Goal: Transaction & Acquisition: Book appointment/travel/reservation

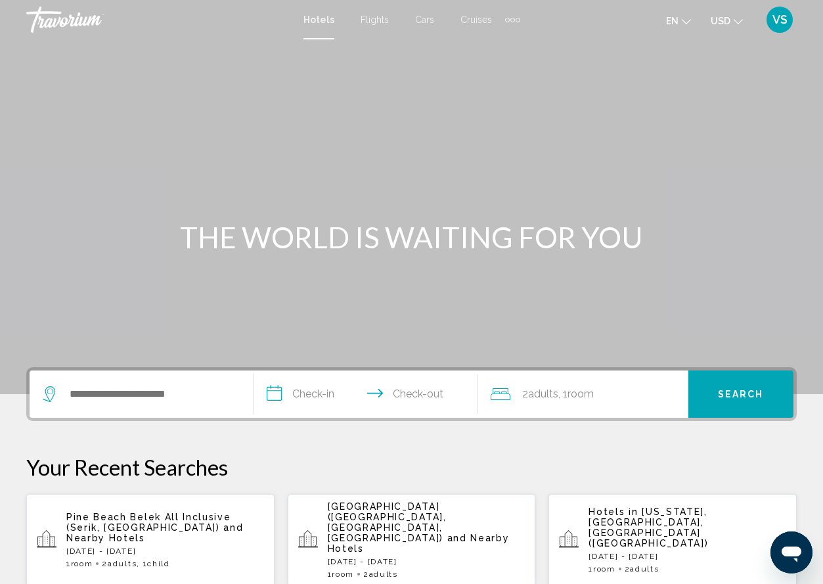
click at [780, 20] on span "VS" at bounding box center [780, 19] width 15 height 13
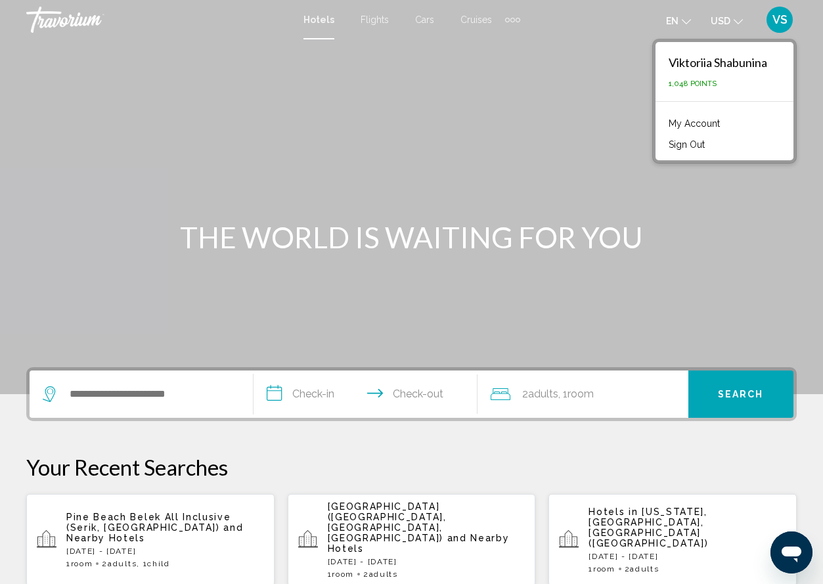
click at [706, 122] on link "My Account" at bounding box center [694, 123] width 64 height 17
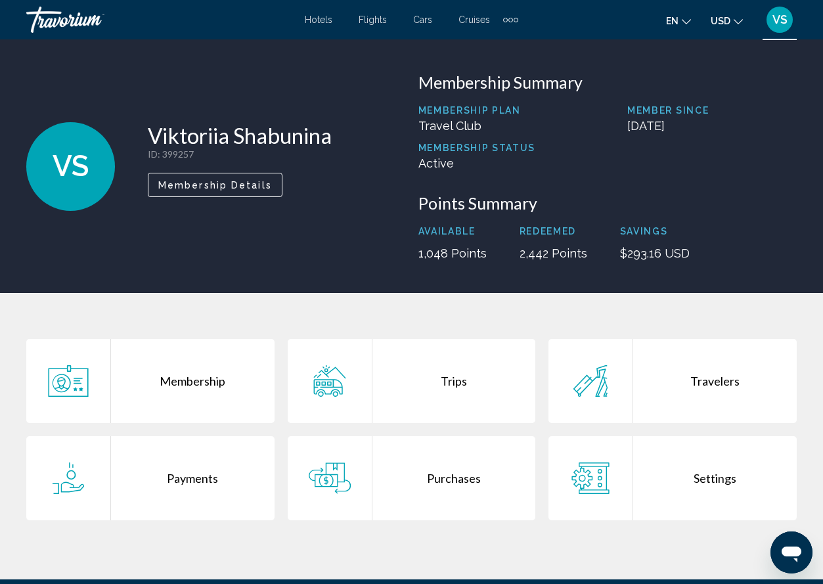
click at [455, 476] on div "Purchases" at bounding box center [455, 478] width 164 height 84
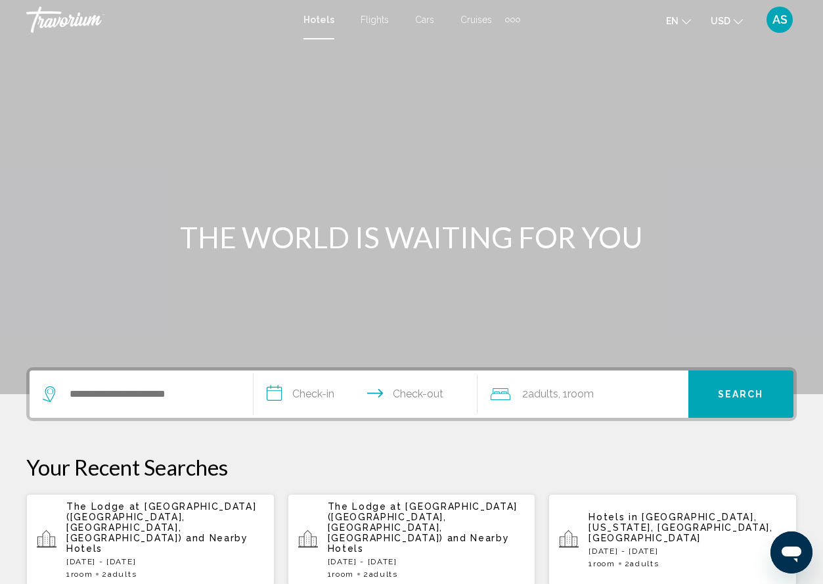
click at [778, 23] on span "AS" at bounding box center [780, 19] width 15 height 13
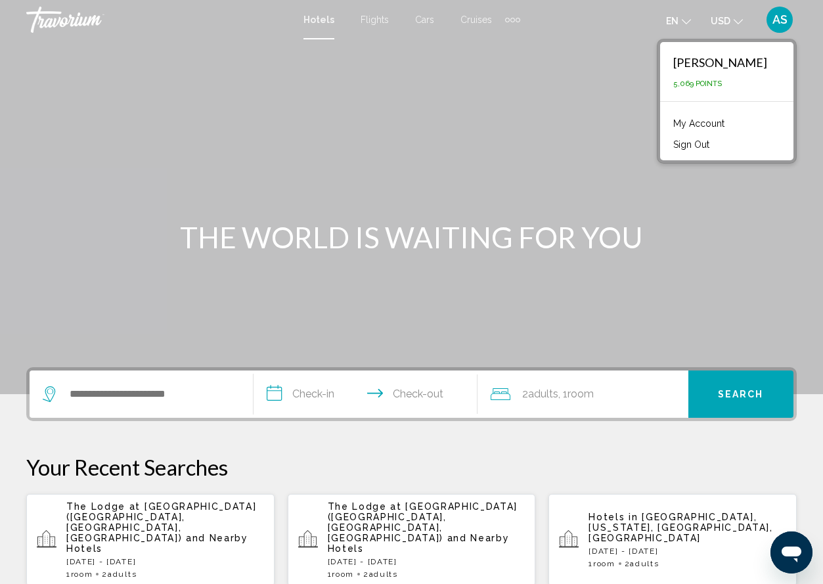
click at [722, 122] on link "My Account" at bounding box center [699, 123] width 64 height 17
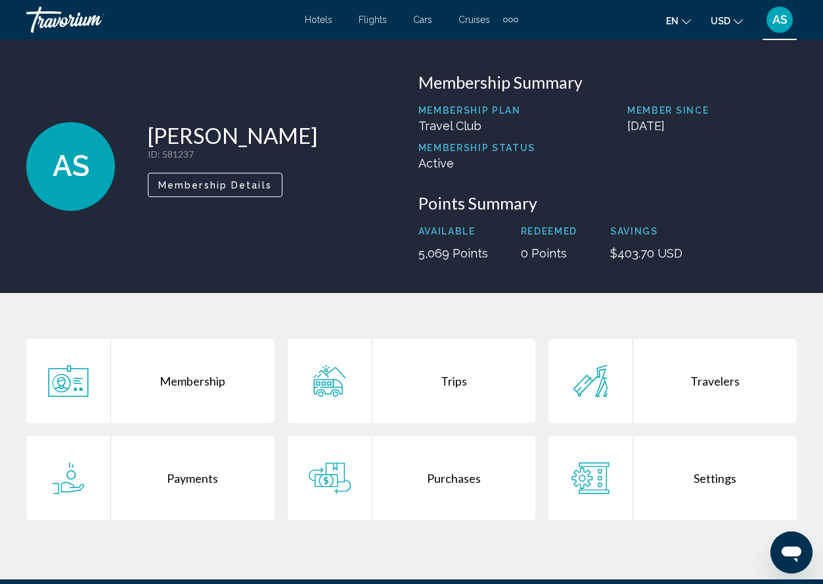
click at [441, 480] on div "Purchases" at bounding box center [455, 478] width 164 height 84
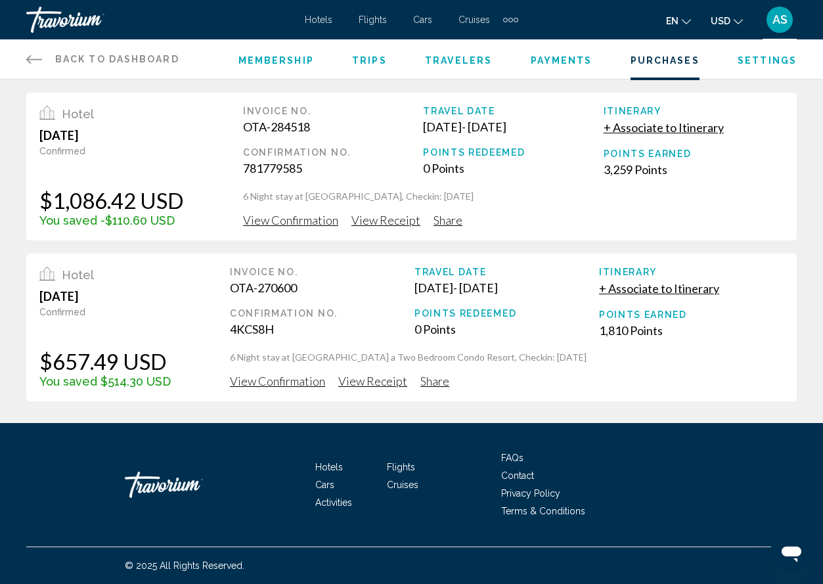
click at [371, 221] on span "View Receipt" at bounding box center [386, 220] width 69 height 14
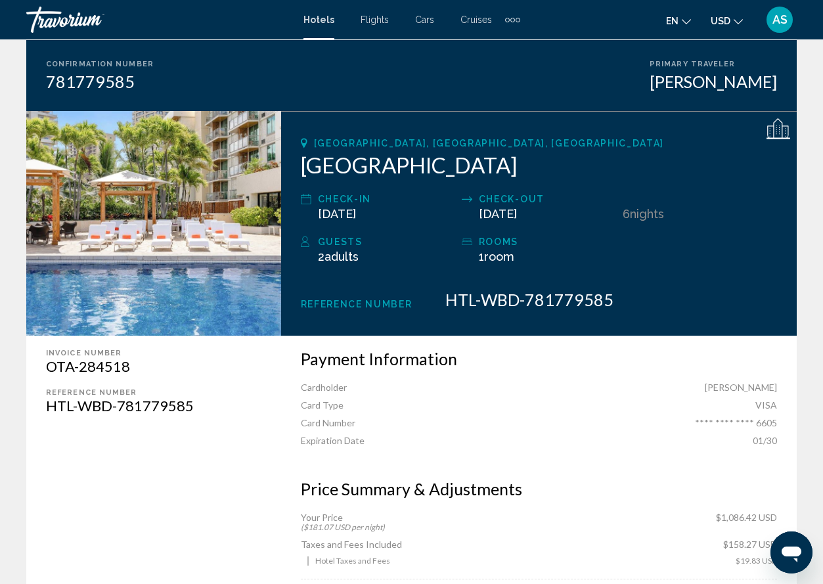
scroll to position [117, 0]
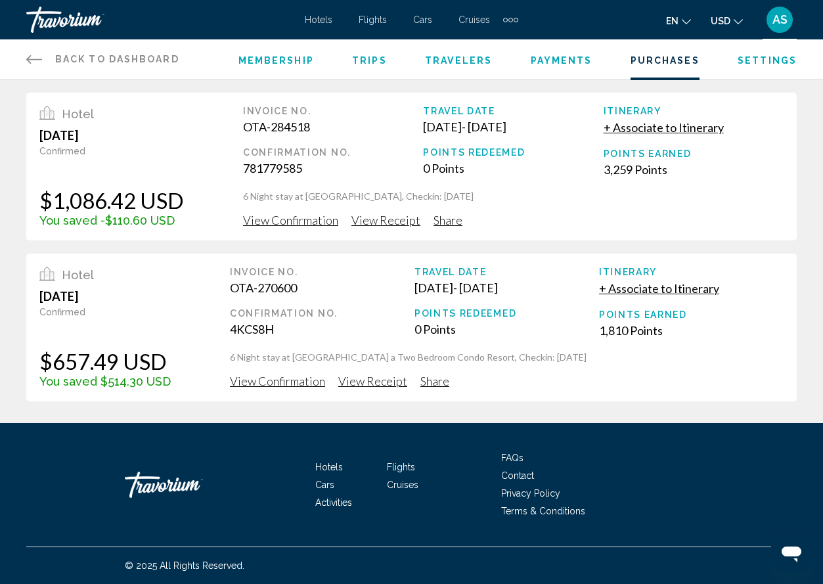
click at [313, 223] on span "View Confirmation" at bounding box center [290, 220] width 95 height 14
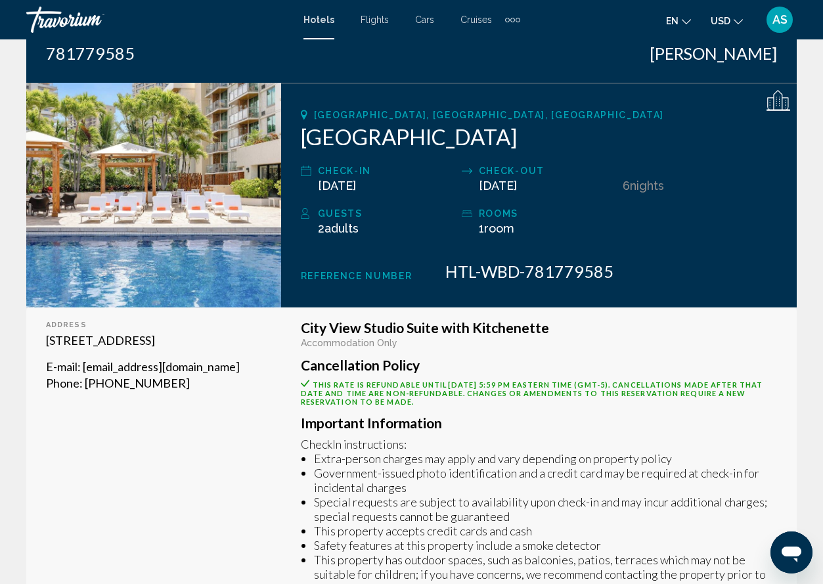
scroll to position [152, 0]
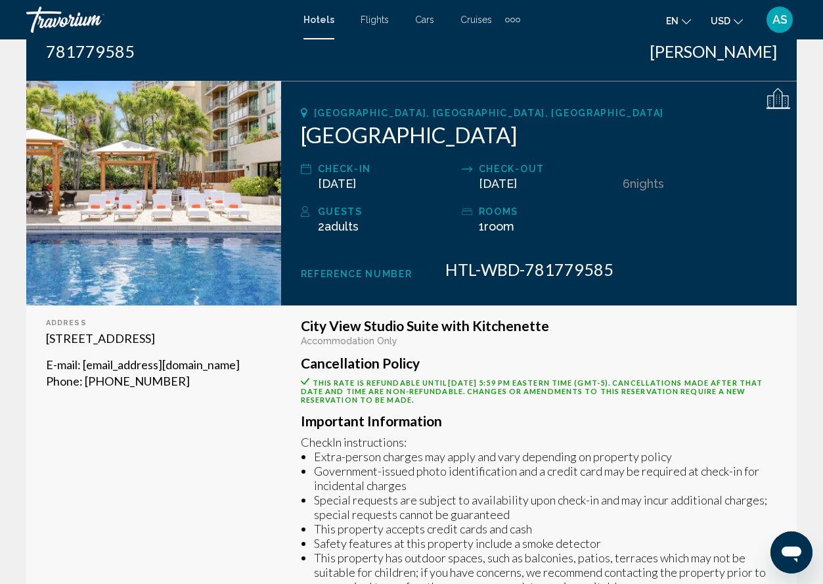
drag, startPoint x: 309, startPoint y: 379, endPoint x: 445, endPoint y: 405, distance: 138.5
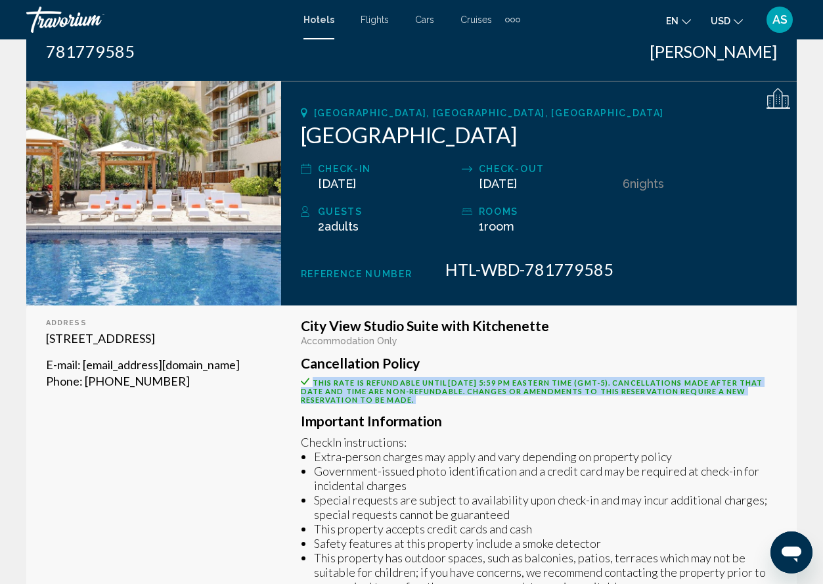
drag, startPoint x: 312, startPoint y: 384, endPoint x: 445, endPoint y: 407, distance: 134.7
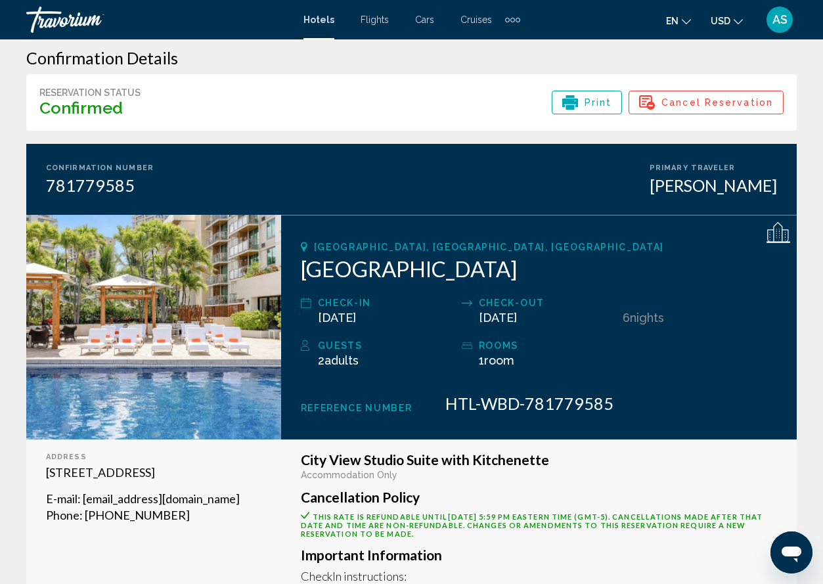
scroll to position [0, 0]
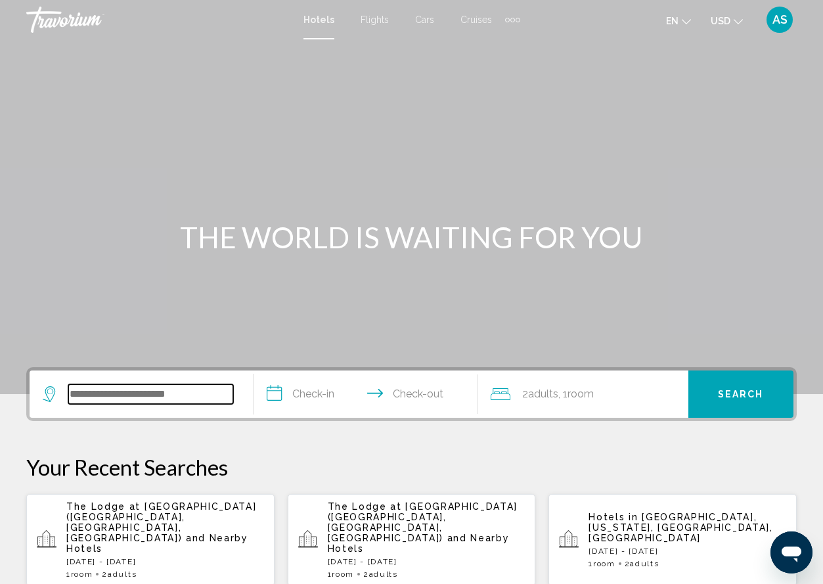
click at [137, 394] on input "Search widget" at bounding box center [150, 394] width 165 height 20
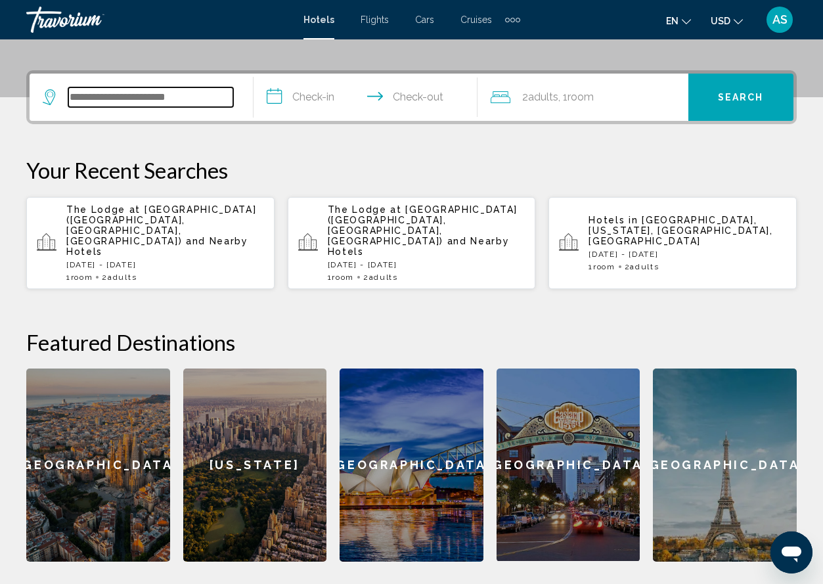
scroll to position [325, 0]
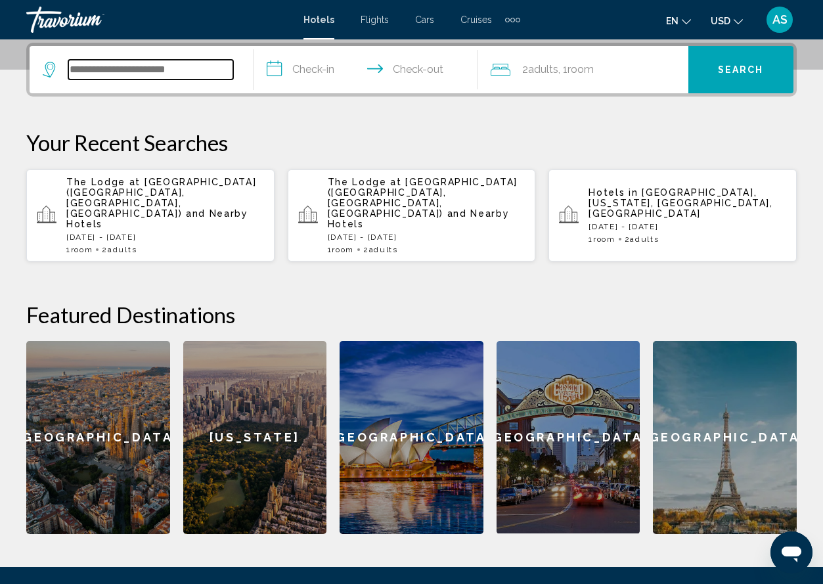
paste input "**********"
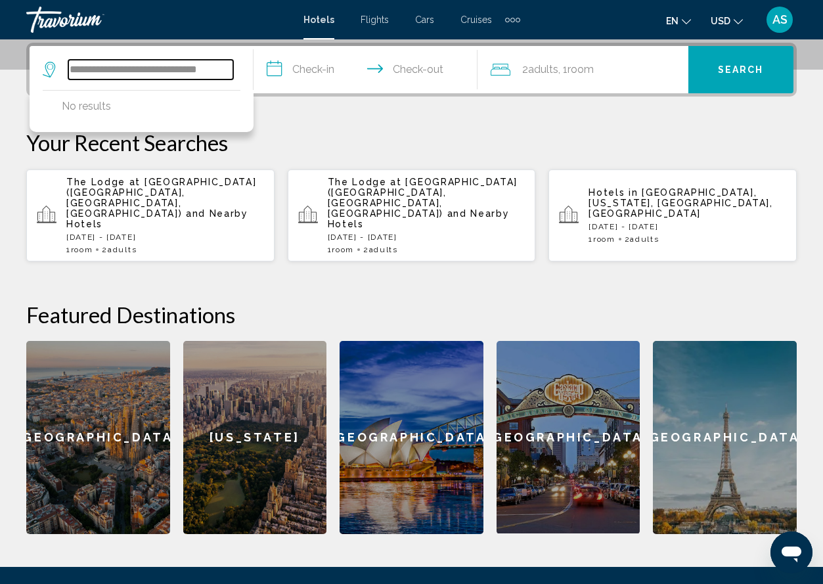
click at [215, 72] on input "**********" at bounding box center [150, 70] width 165 height 20
click at [204, 71] on input "**********" at bounding box center [150, 70] width 165 height 20
type input "**********"
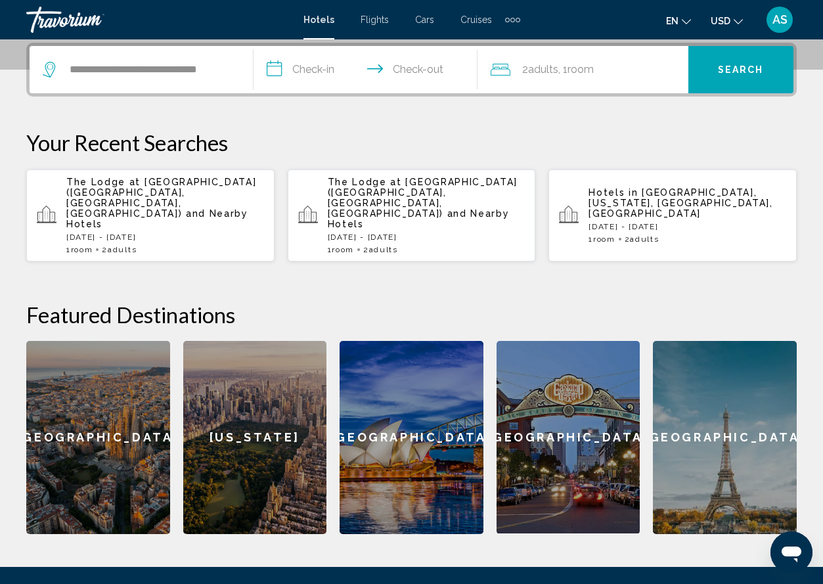
scroll to position [0, 0]
click at [274, 67] on input "**********" at bounding box center [368, 71] width 229 height 51
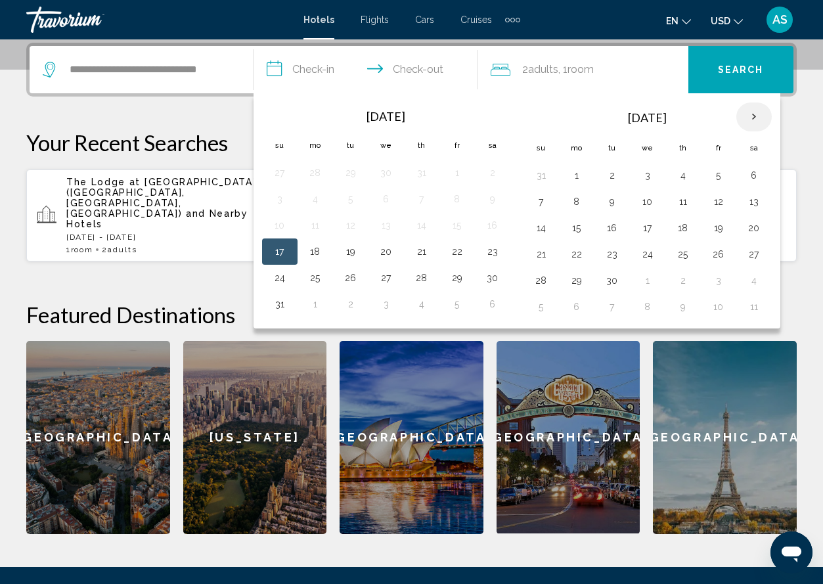
click at [753, 117] on th "Next month" at bounding box center [754, 117] width 35 height 29
click at [540, 254] on button "16" at bounding box center [541, 254] width 21 height 18
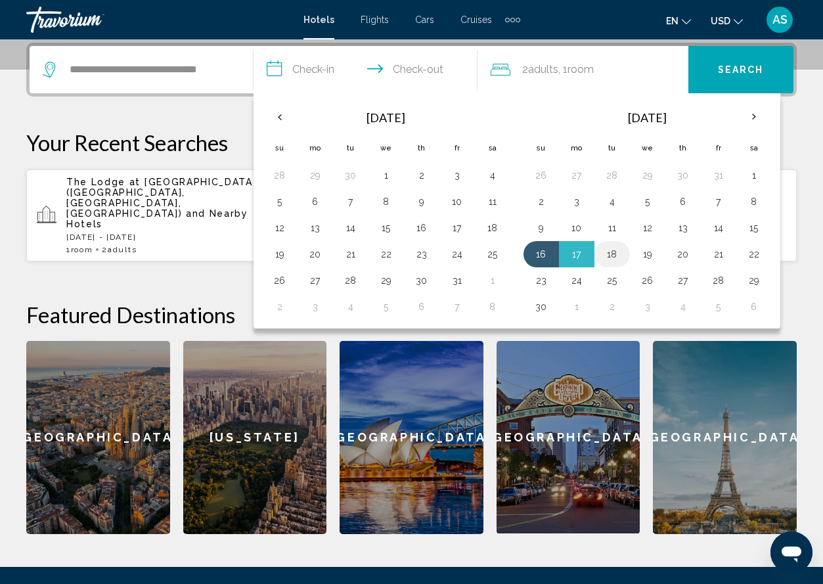
click at [615, 256] on button "18" at bounding box center [612, 254] width 21 height 18
type input "**********"
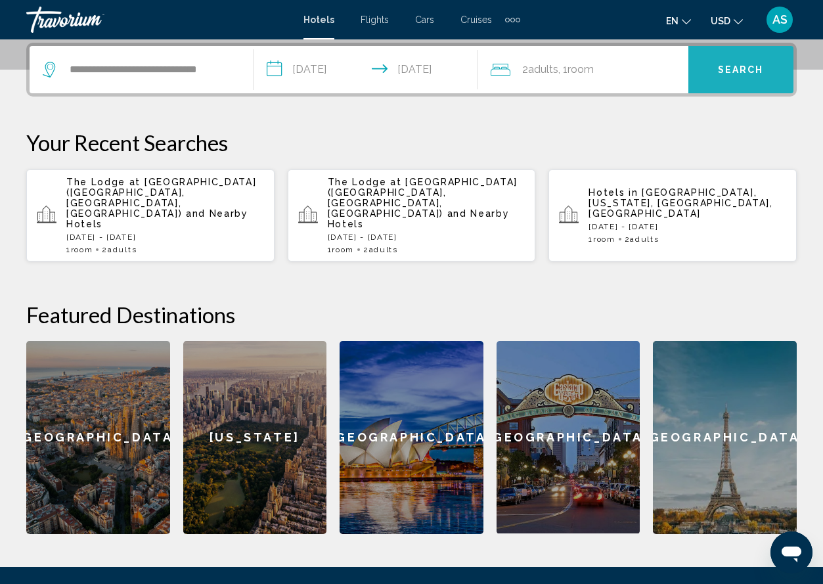
click at [744, 76] on button "Search" at bounding box center [741, 69] width 105 height 47
click at [732, 72] on span "Search" at bounding box center [741, 70] width 46 height 11
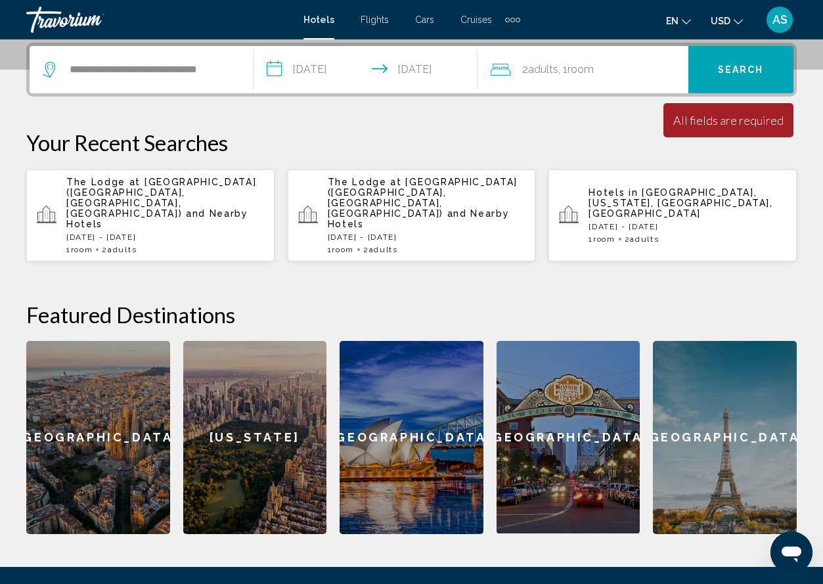
click at [732, 72] on span "Search" at bounding box center [741, 70] width 46 height 11
click at [162, 72] on input "**********" at bounding box center [150, 70] width 165 height 20
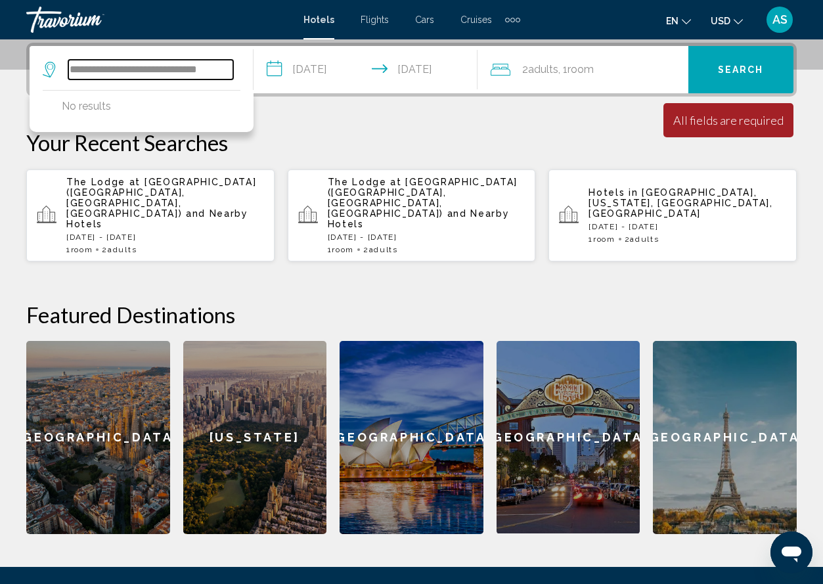
drag, startPoint x: 132, startPoint y: 72, endPoint x: 53, endPoint y: 68, distance: 79.0
click at [53, 68] on div "**********" at bounding box center [138, 70] width 191 height 20
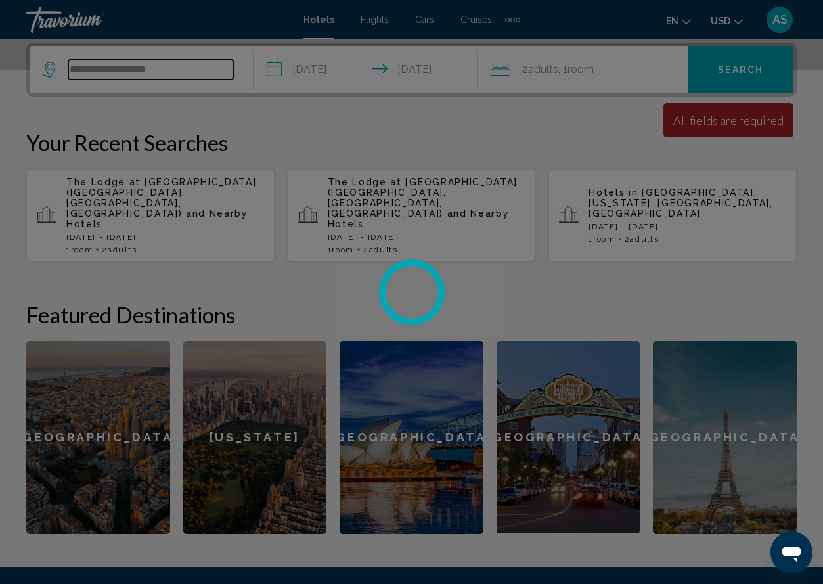
type input "**********"
click at [97, 73] on div at bounding box center [411, 292] width 823 height 584
click at [99, 72] on div at bounding box center [411, 292] width 823 height 584
click at [758, 72] on div at bounding box center [411, 292] width 823 height 584
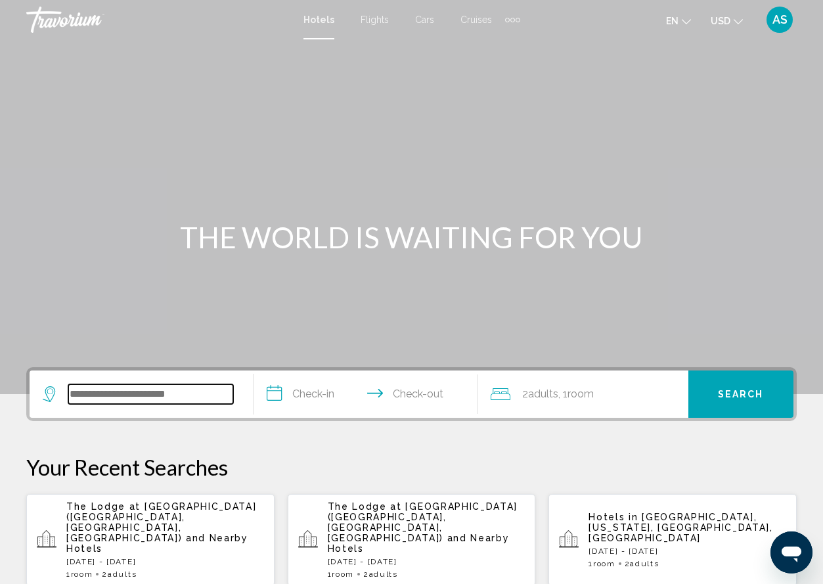
click at [208, 394] on input "Search widget" at bounding box center [150, 394] width 165 height 20
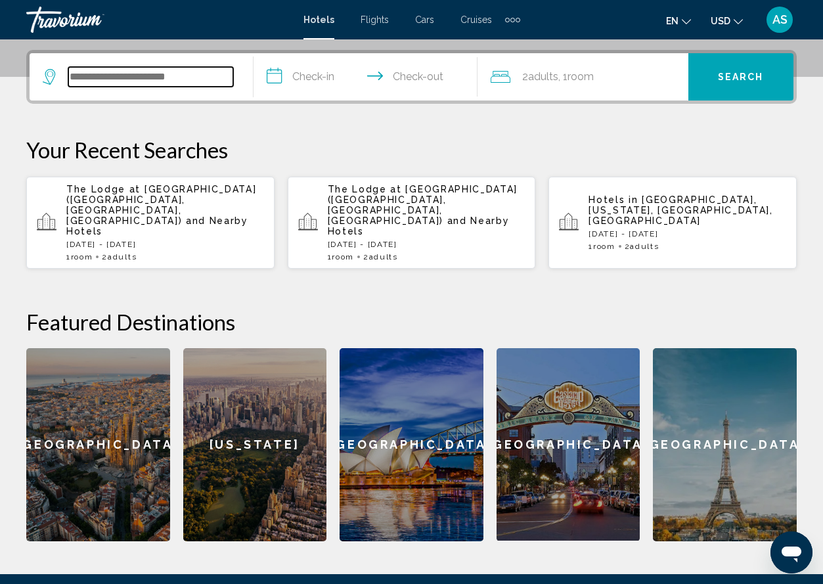
scroll to position [325, 0]
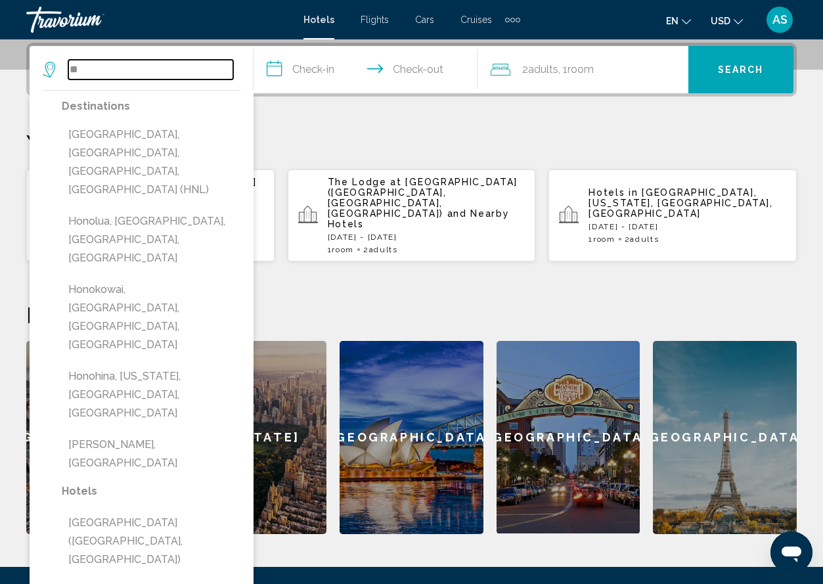
type input "*"
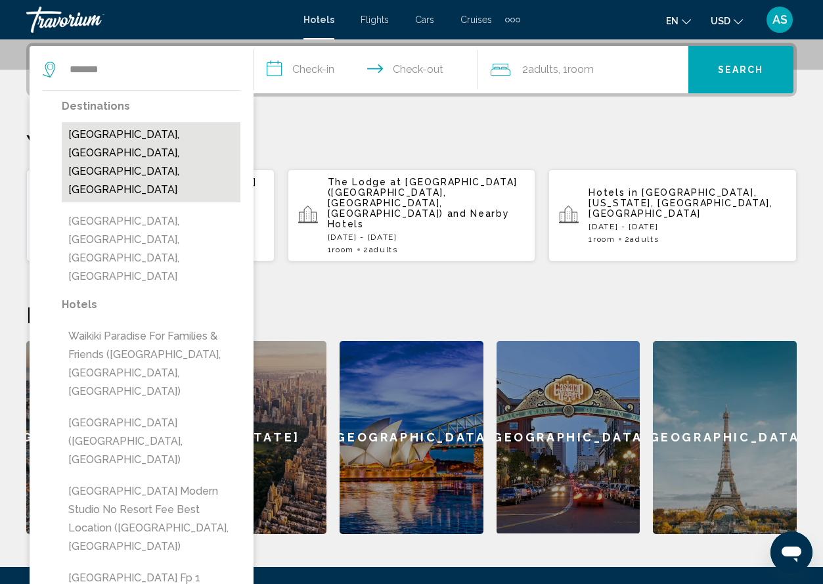
click at [137, 129] on button "Waikiki Beach, Oahu Island, HI, United States" at bounding box center [151, 162] width 179 height 80
type input "**********"
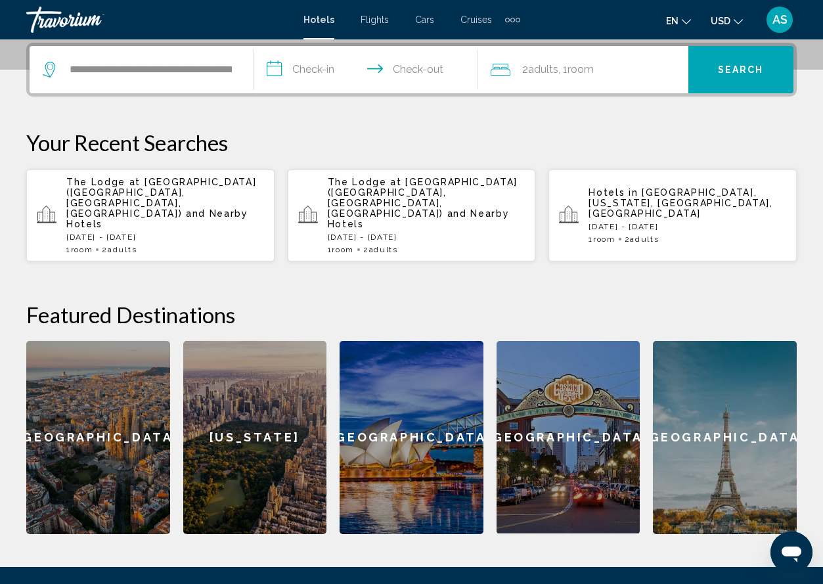
click at [273, 69] on input "**********" at bounding box center [368, 71] width 229 height 51
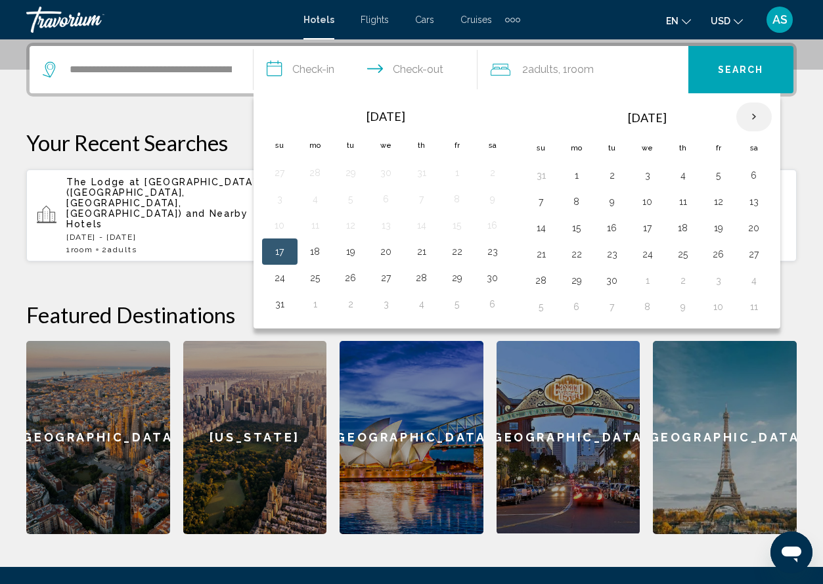
click at [756, 117] on th "Next month" at bounding box center [754, 117] width 35 height 29
click at [756, 118] on th "Next month" at bounding box center [754, 117] width 35 height 29
click at [542, 250] on button "16" at bounding box center [541, 254] width 21 height 18
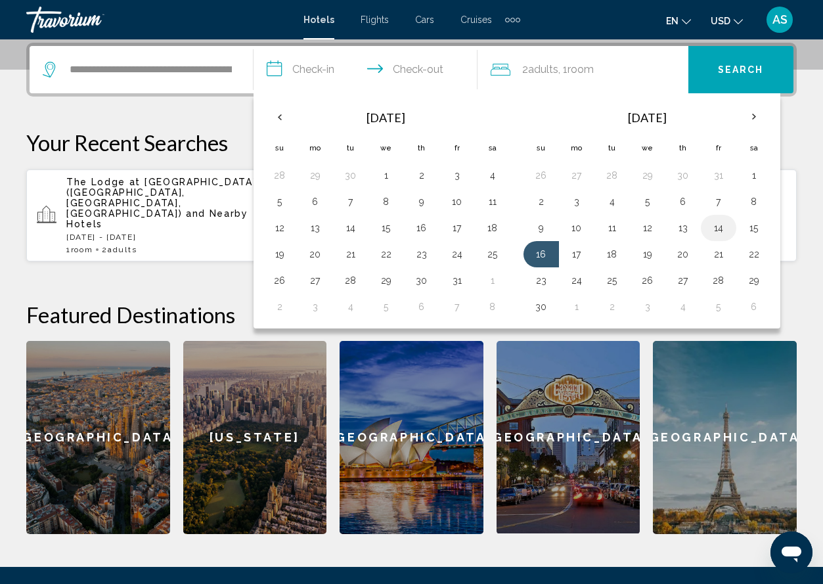
click at [718, 225] on button "14" at bounding box center [718, 228] width 21 height 18
type input "**********"
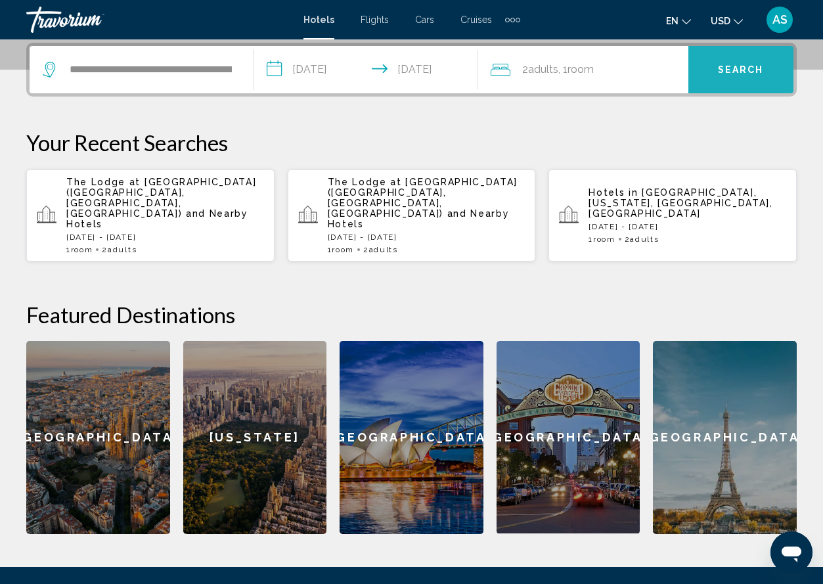
click at [732, 68] on span "Search" at bounding box center [741, 70] width 46 height 11
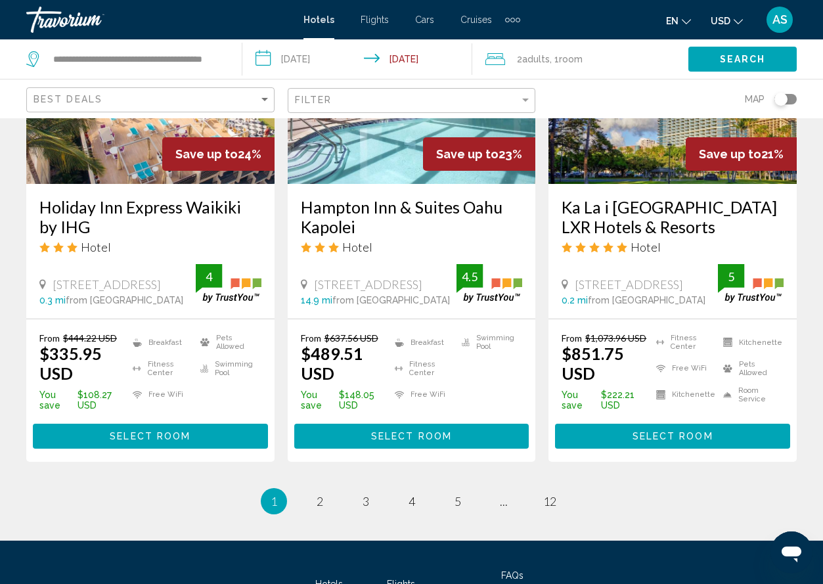
scroll to position [1720, 0]
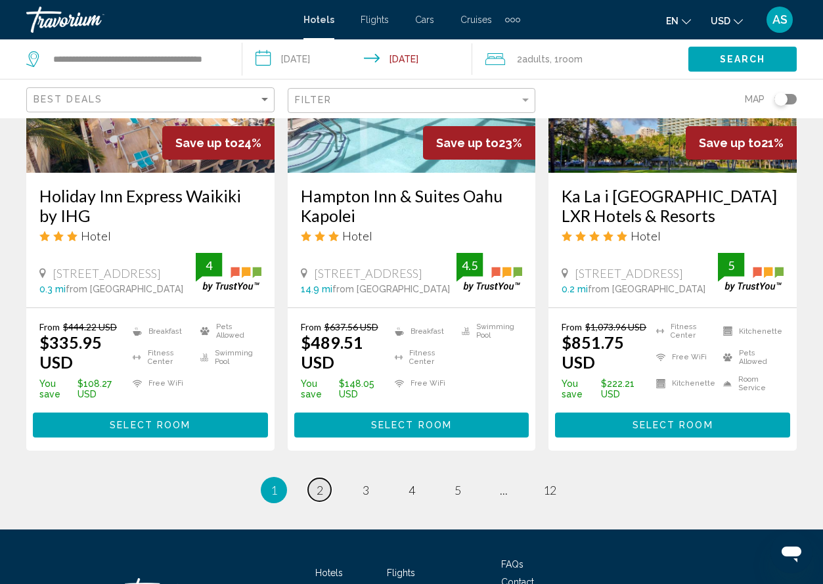
click at [319, 497] on span "2" at bounding box center [320, 490] width 7 height 14
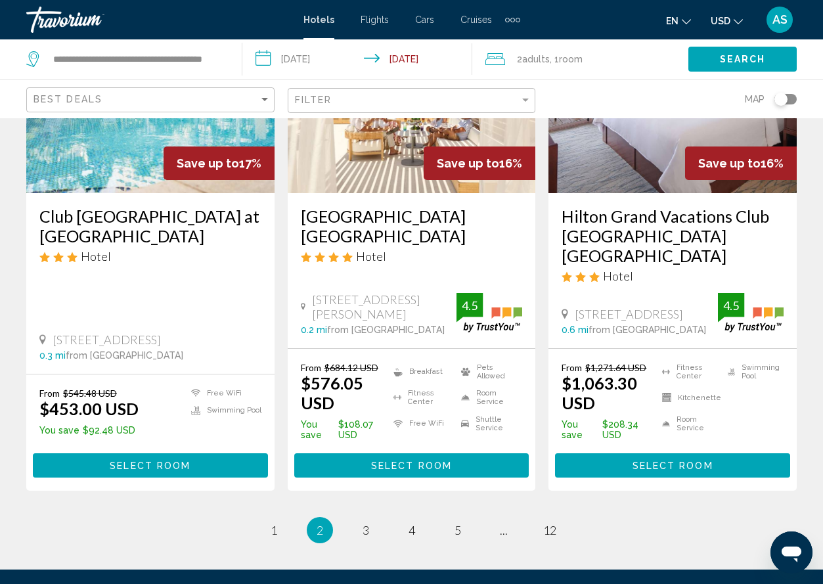
scroll to position [1746, 0]
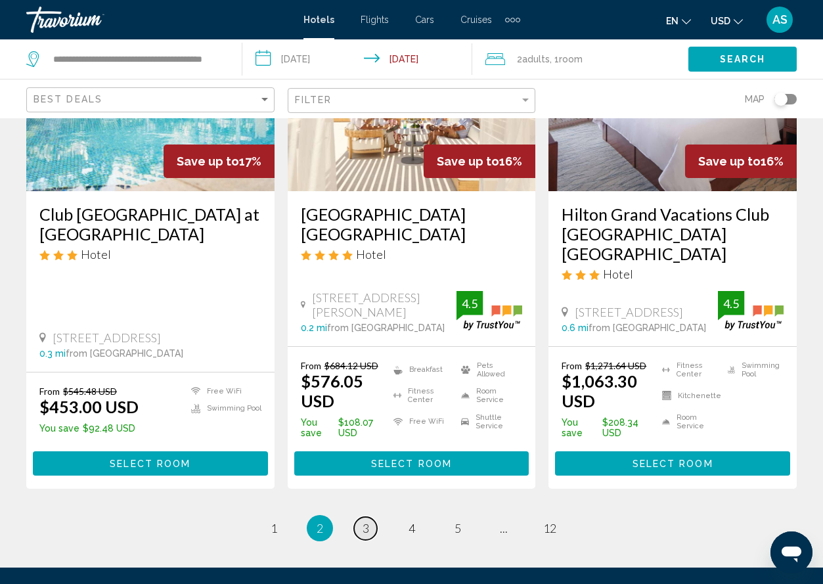
click at [369, 521] on span "3" at bounding box center [366, 528] width 7 height 14
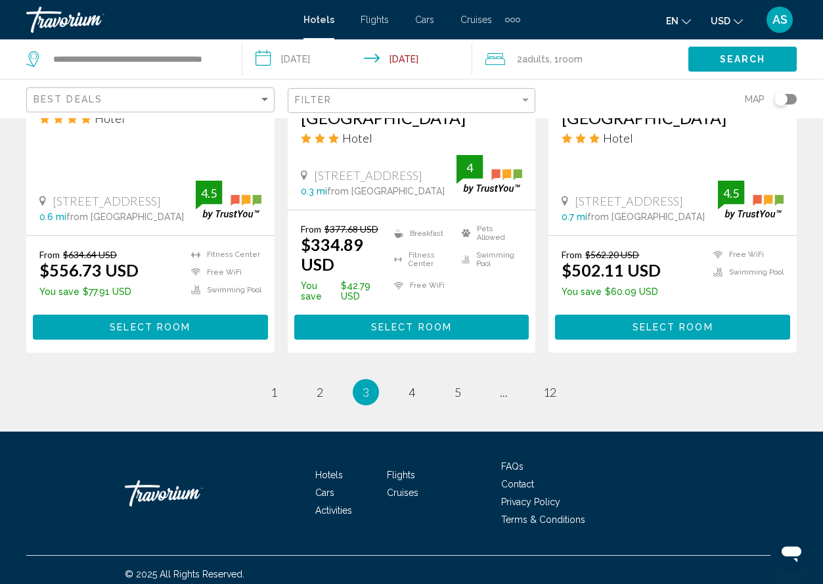
scroll to position [1851, 0]
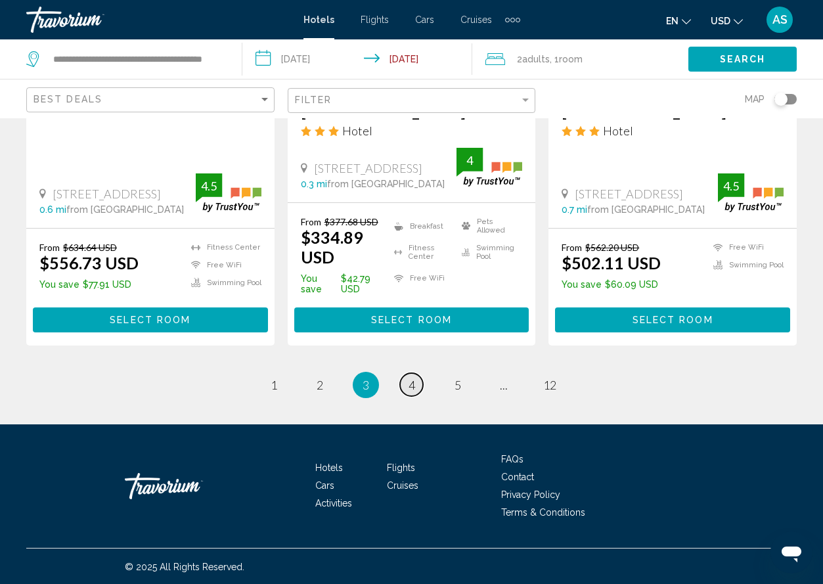
click at [413, 392] on span "4" at bounding box center [412, 385] width 7 height 14
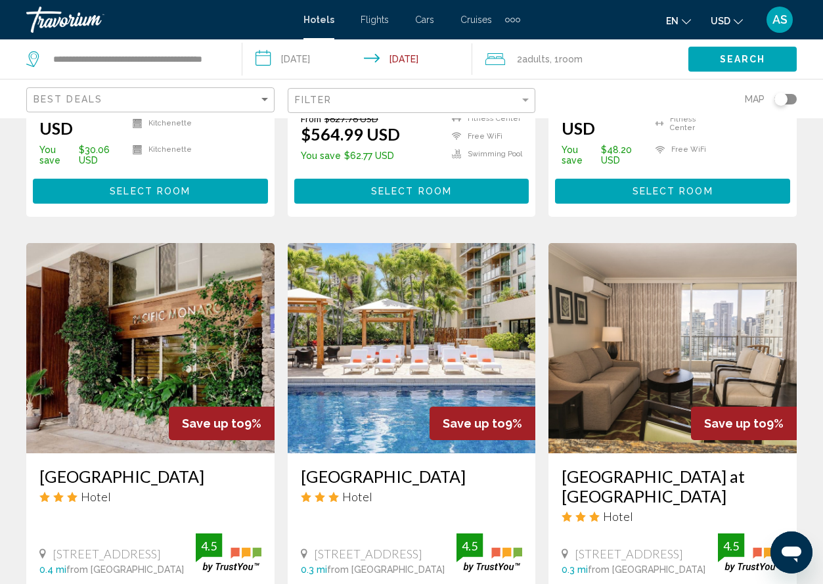
scroll to position [437, 0]
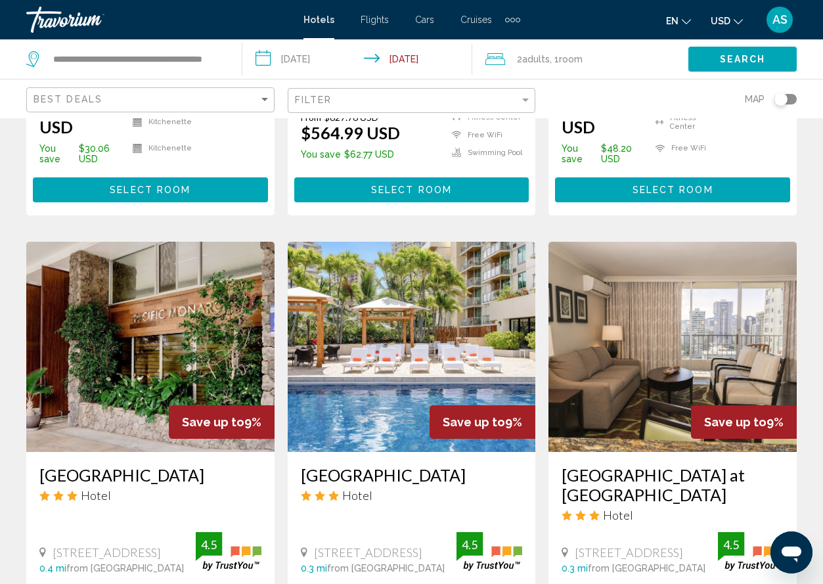
click at [264, 60] on input "**********" at bounding box center [359, 60] width 235 height 43
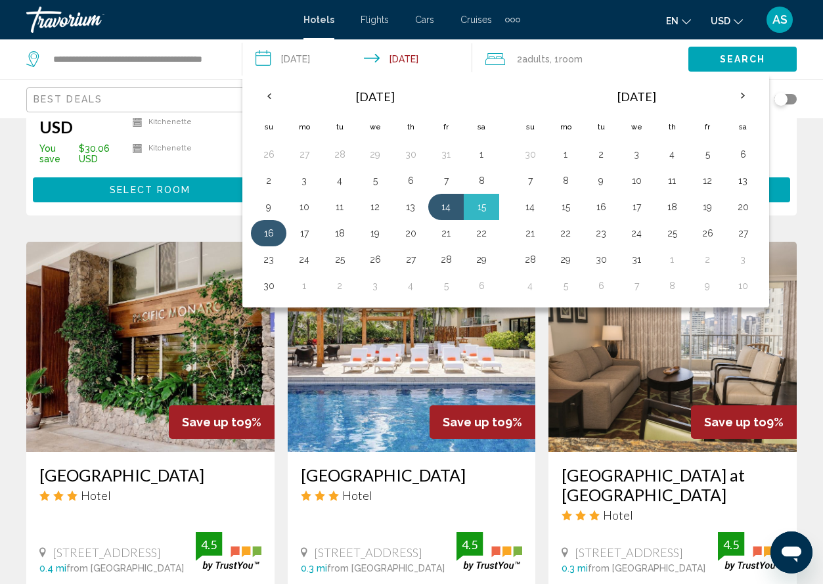
click at [276, 235] on button "16" at bounding box center [268, 233] width 21 height 18
click at [343, 233] on button "18" at bounding box center [339, 233] width 21 height 18
type input "**********"
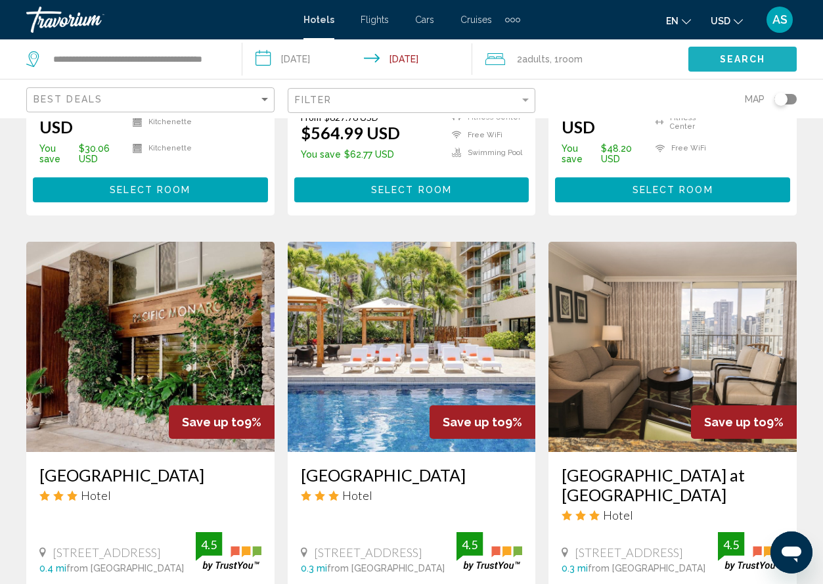
click at [763, 59] on span "Search" at bounding box center [743, 60] width 46 height 11
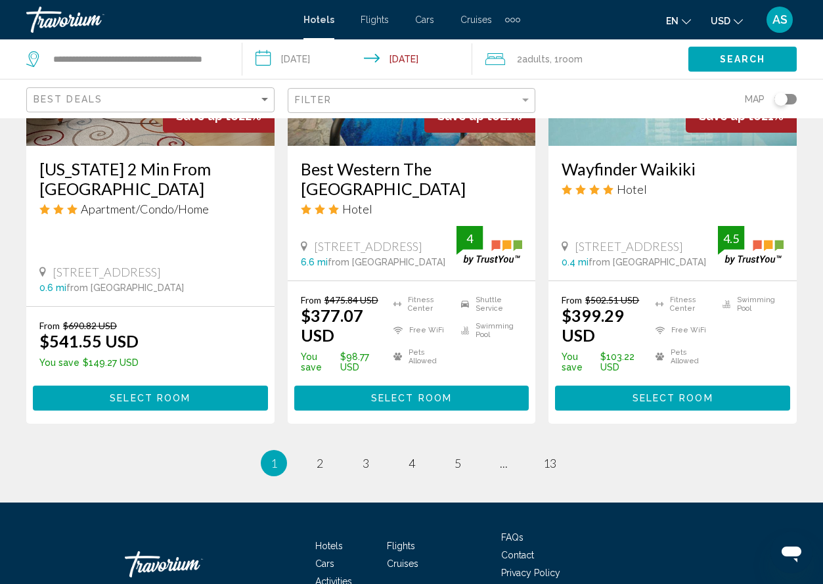
scroll to position [1782, 0]
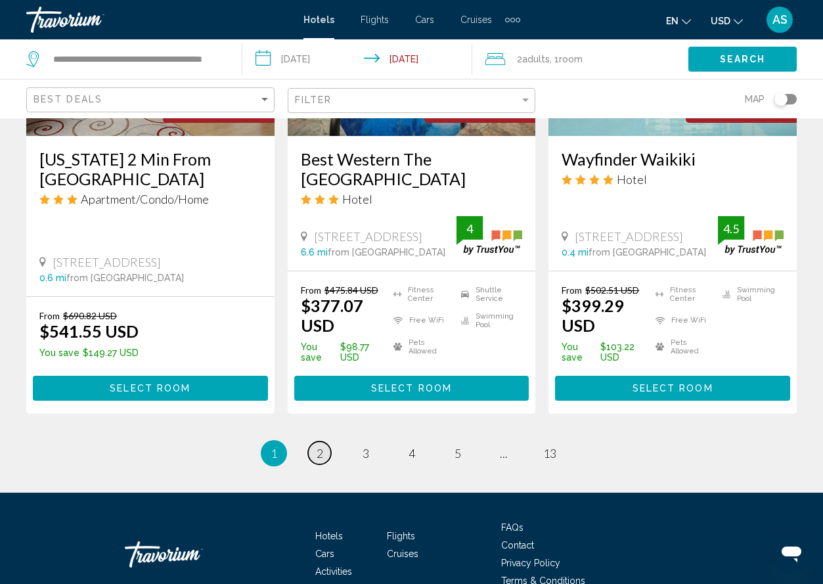
click at [321, 459] on span "2" at bounding box center [320, 453] width 7 height 14
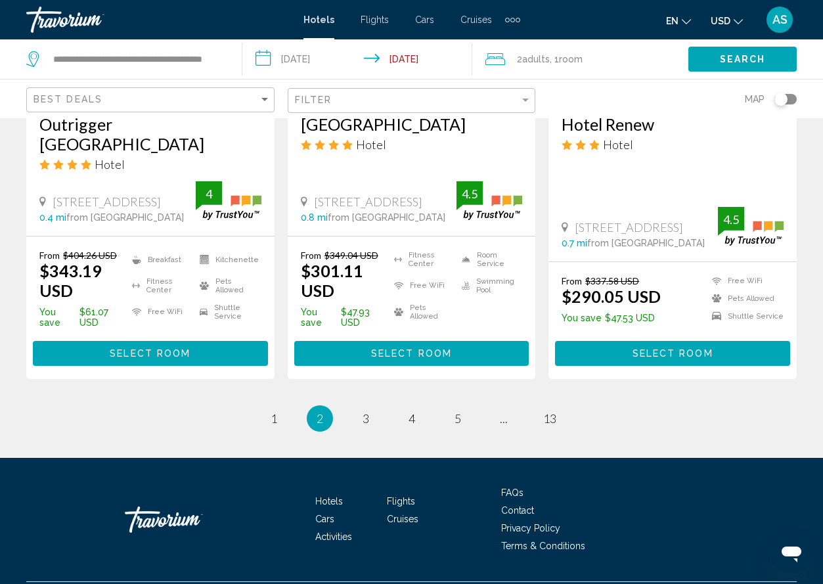
scroll to position [1759, 0]
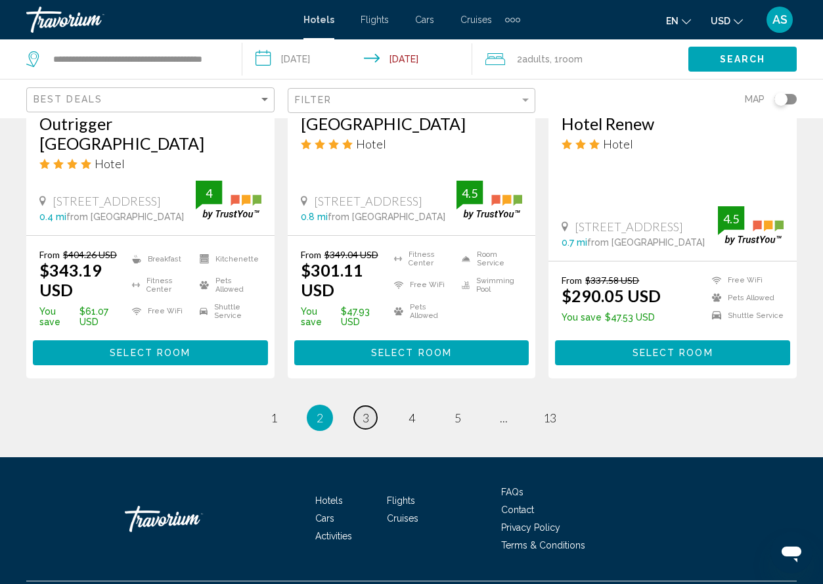
click at [371, 429] on link "page 3" at bounding box center [365, 417] width 23 height 23
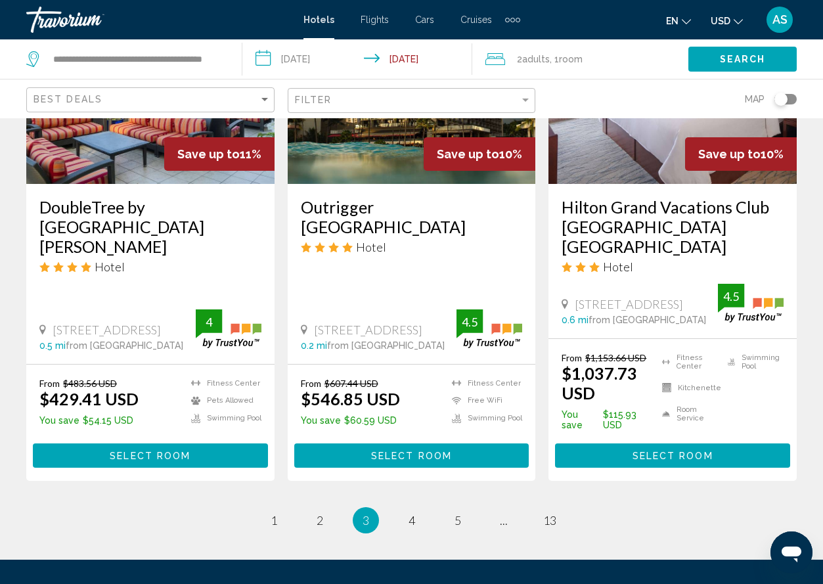
scroll to position [1737, 0]
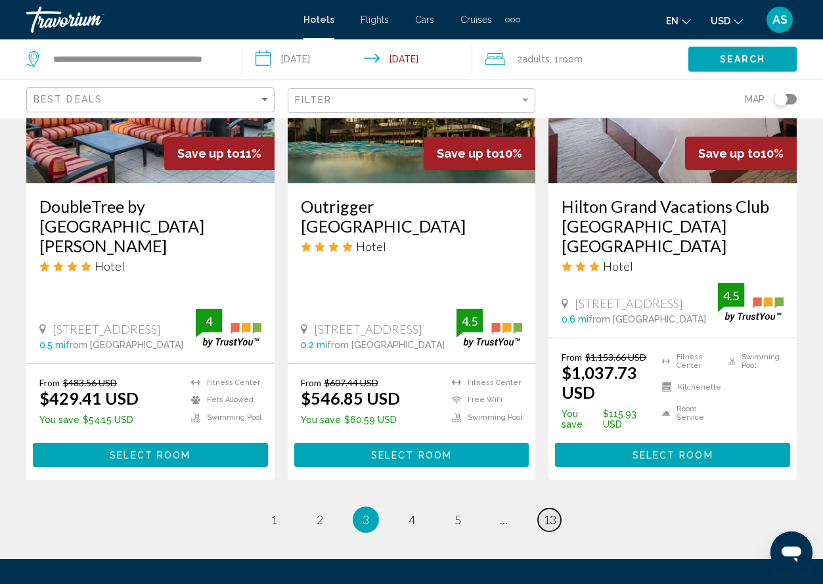
click at [553, 527] on span "13" at bounding box center [549, 520] width 13 height 14
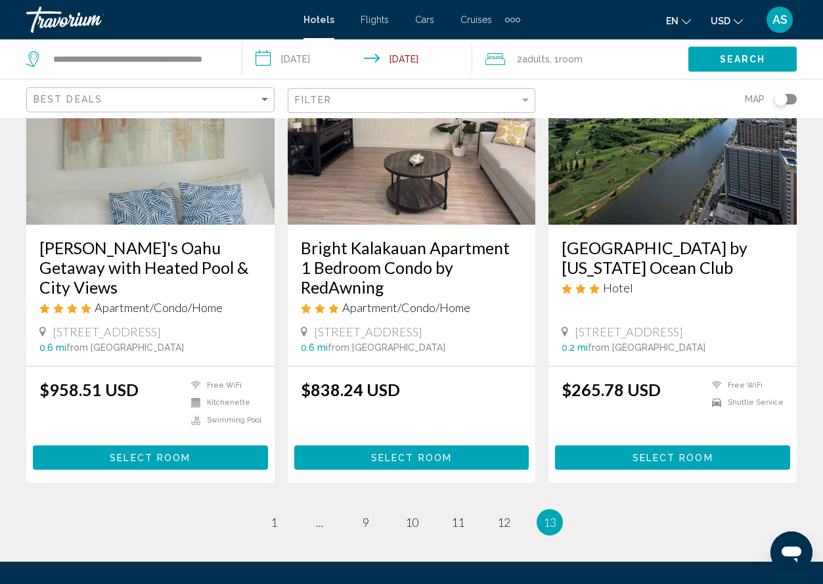
scroll to position [151, 0]
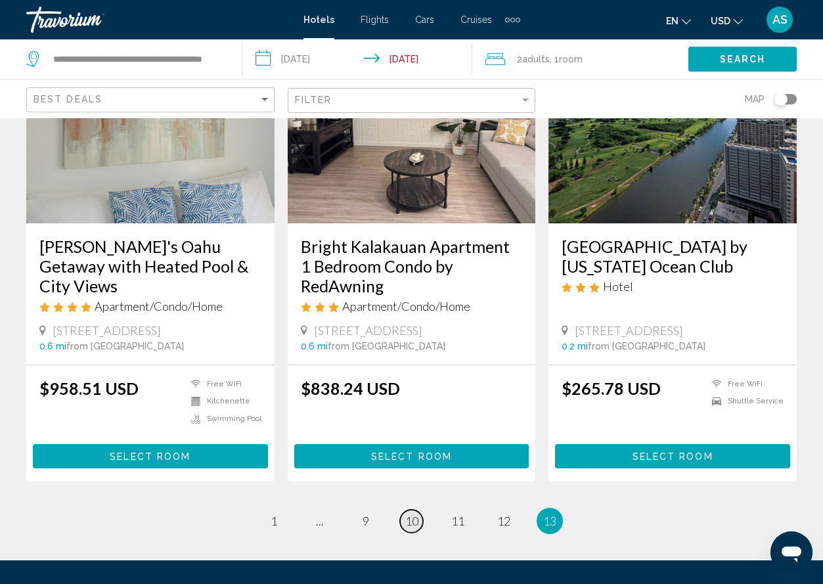
click at [417, 523] on span "10" at bounding box center [411, 521] width 13 height 14
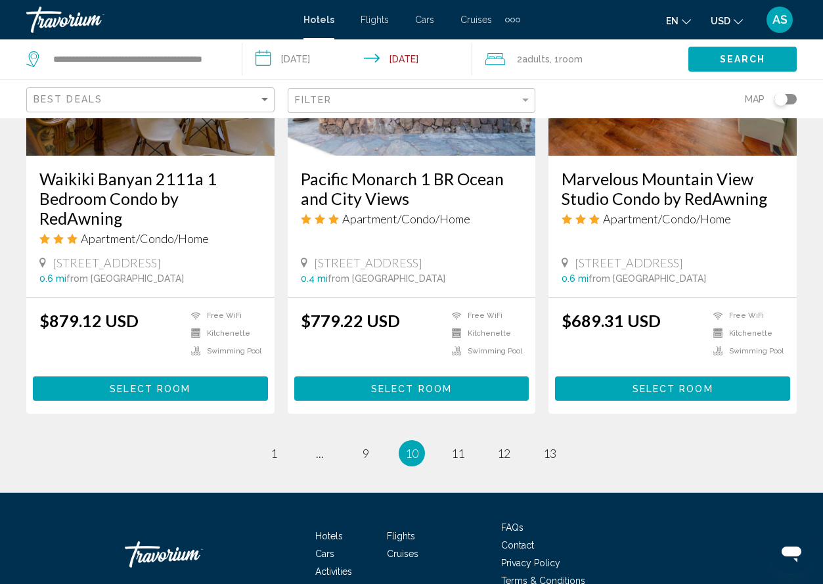
scroll to position [1738, 0]
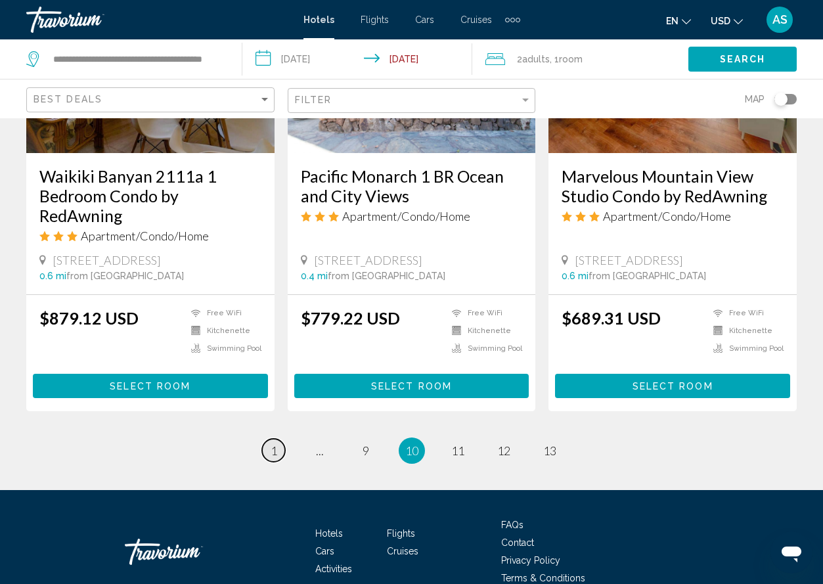
click at [274, 444] on span "1" at bounding box center [274, 451] width 7 height 14
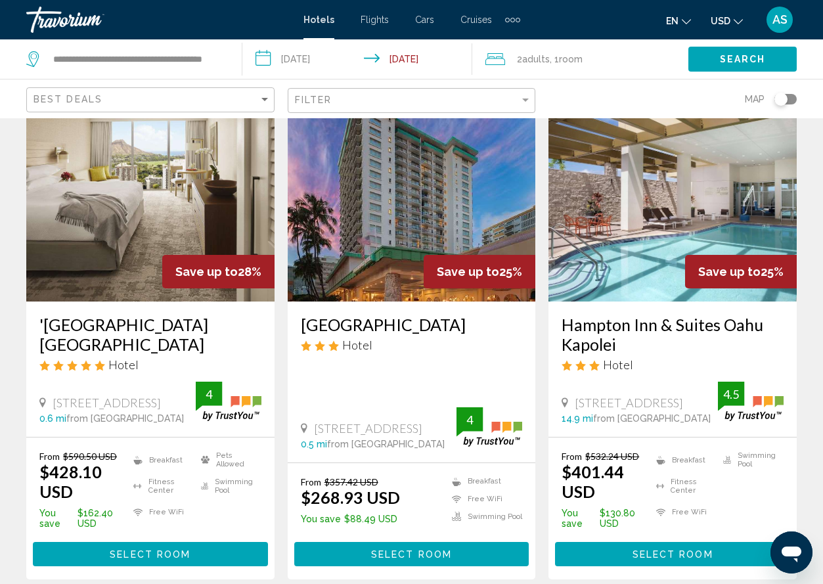
scroll to position [1097, 0]
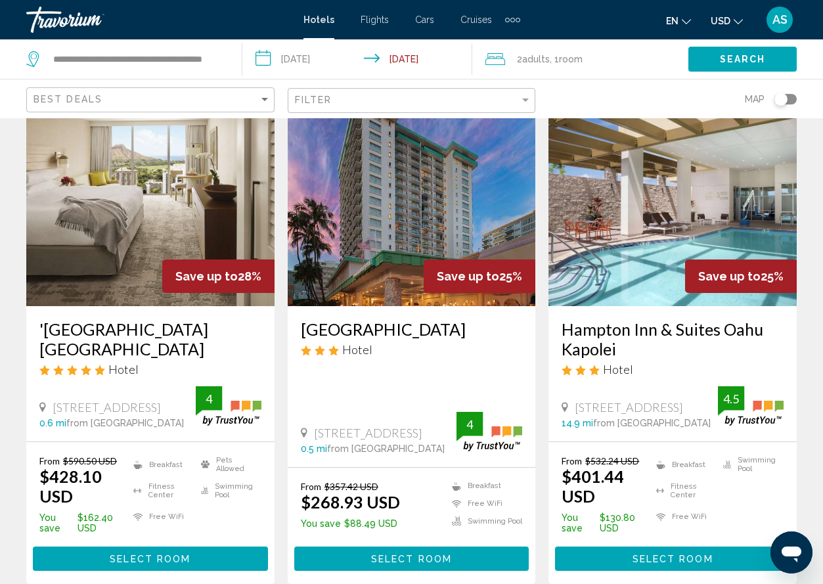
click at [147, 319] on h3 "'Alohilani Resort Waikiki Beach" at bounding box center [150, 338] width 222 height 39
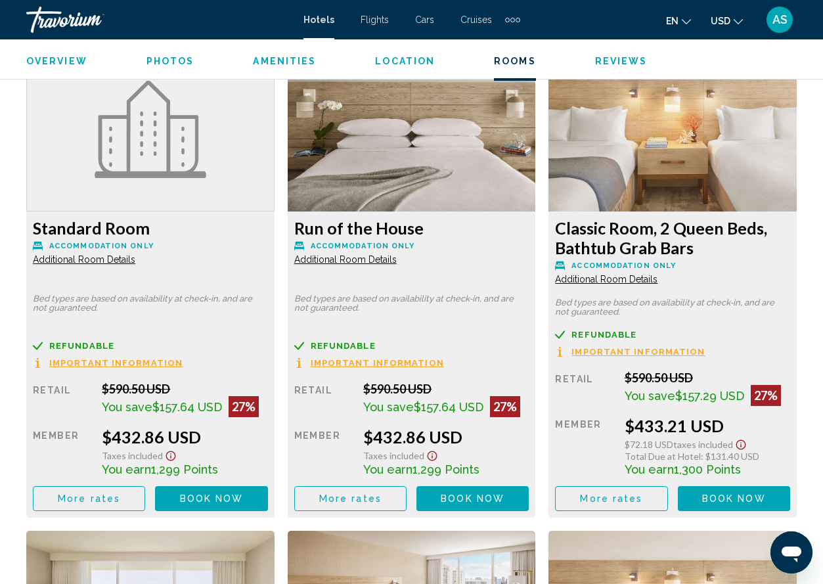
scroll to position [2521, 0]
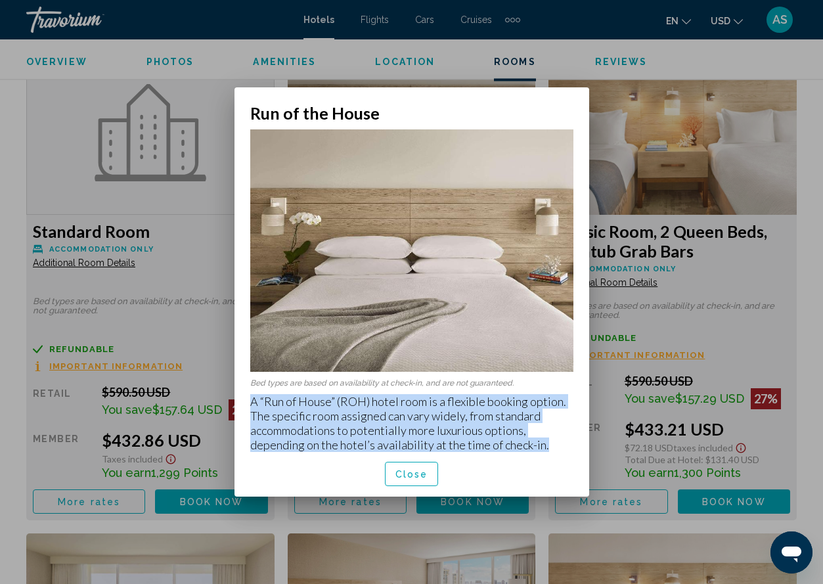
drag, startPoint x: 248, startPoint y: 402, endPoint x: 549, endPoint y: 448, distance: 305.2
click at [549, 448] on div "Bed types are based on availability at check-in, and are not guaranteed. A “Run…" at bounding box center [412, 287] width 355 height 329
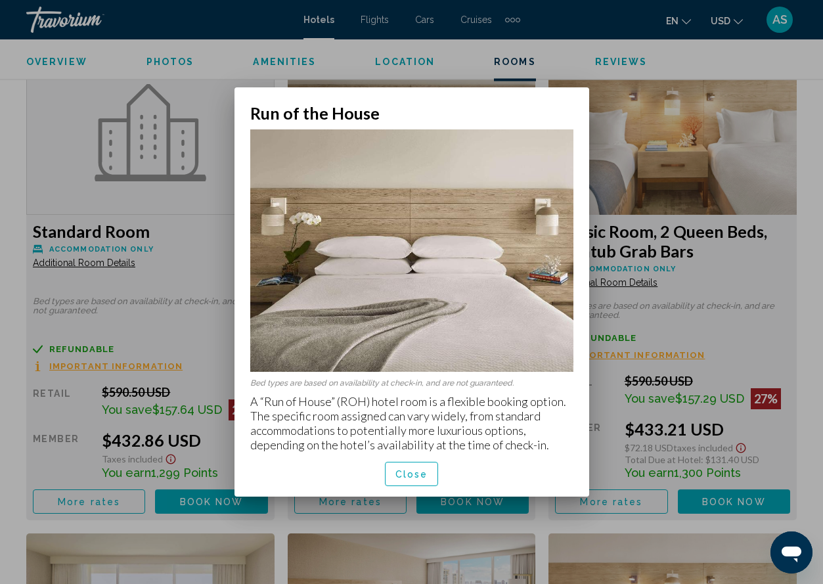
click at [573, 103] on mat-dialog-container "Run of the House Bed types are based on availability at check-in, and are not g…" at bounding box center [412, 291] width 355 height 409
click at [741, 275] on div at bounding box center [411, 292] width 823 height 584
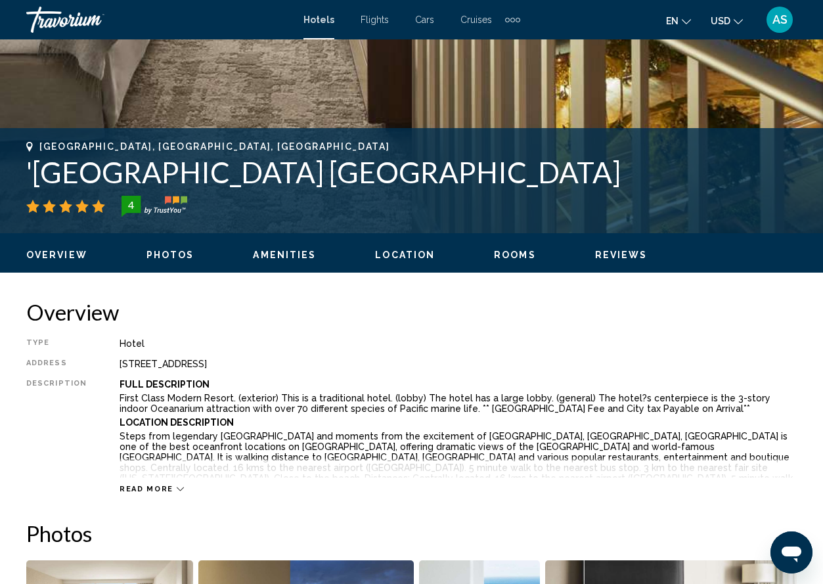
scroll to position [425, 0]
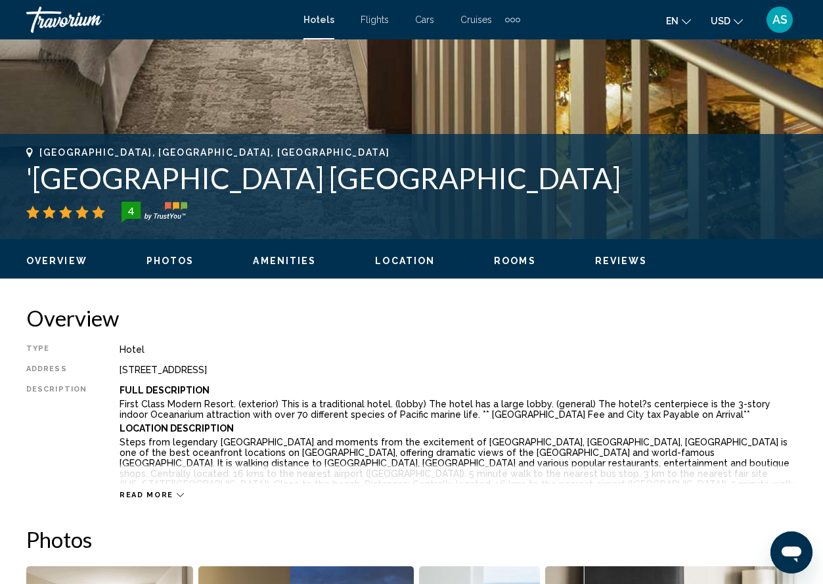
drag, startPoint x: 31, startPoint y: 181, endPoint x: 430, endPoint y: 175, distance: 398.9
click at [430, 175] on h1 "'Alohilani Resort Waikiki Beach" at bounding box center [411, 178] width 771 height 34
copy h1 "Alohilani Resort Waikiki Beach"
click at [421, 315] on h2 "Overview" at bounding box center [411, 318] width 771 height 26
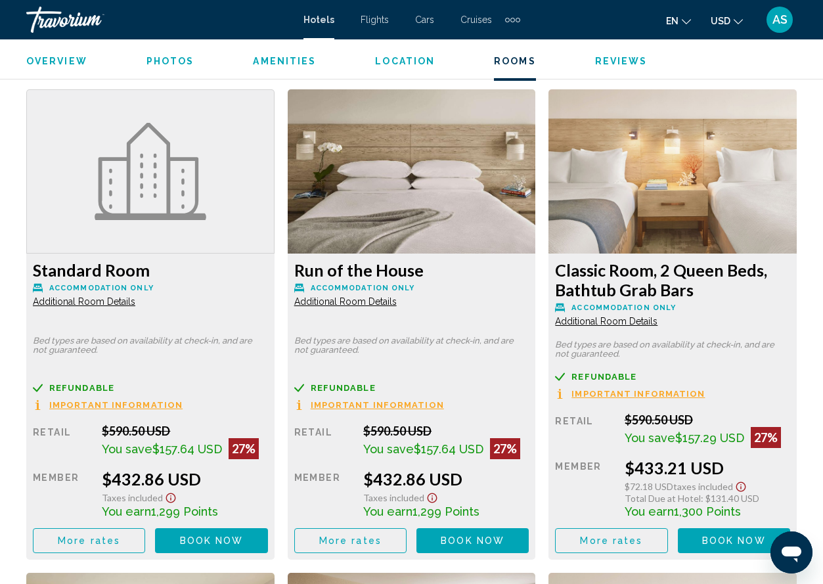
scroll to position [2483, 0]
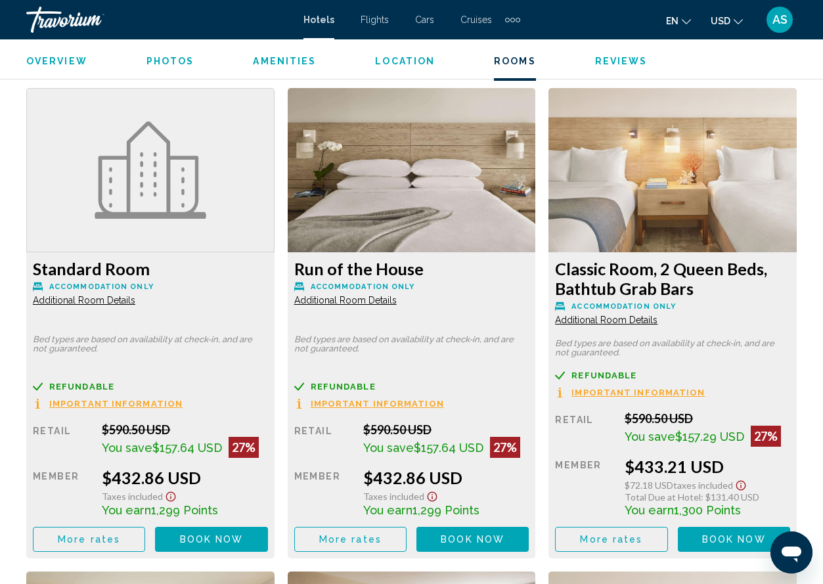
click at [157, 404] on span "Important Information" at bounding box center [115, 404] width 133 height 9
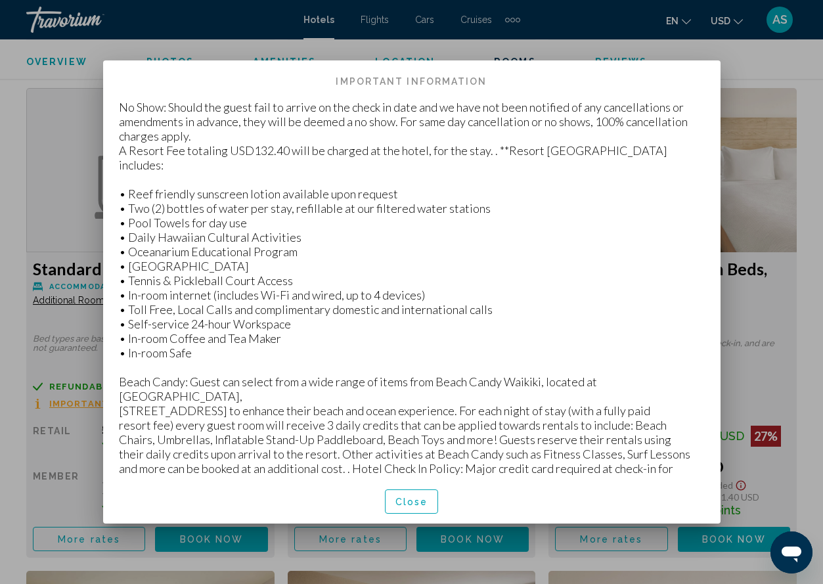
scroll to position [0, 0]
drag, startPoint x: 118, startPoint y: 109, endPoint x: 697, endPoint y: 471, distance: 682.0
click at [697, 471] on p "No Show: Should the guest fail to arrive on the check in date and we have not b…" at bounding box center [412, 302] width 586 height 405
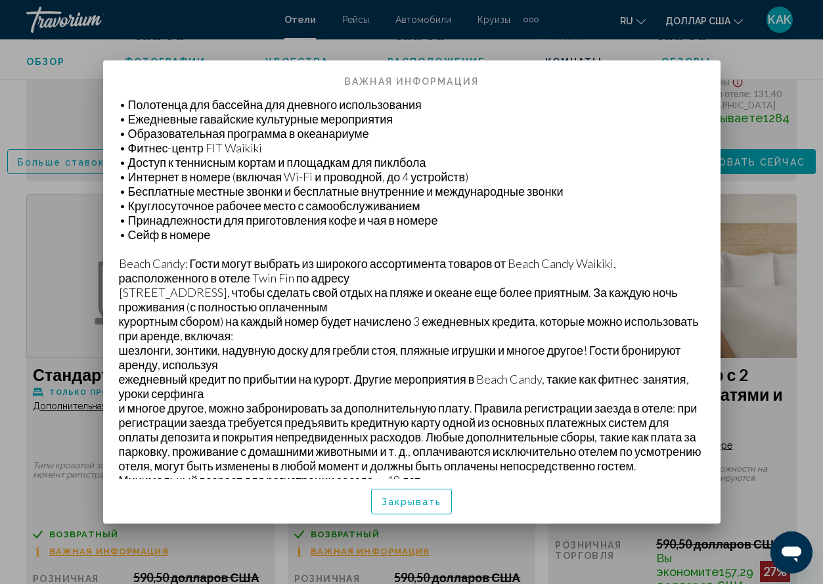
scroll to position [126, 0]
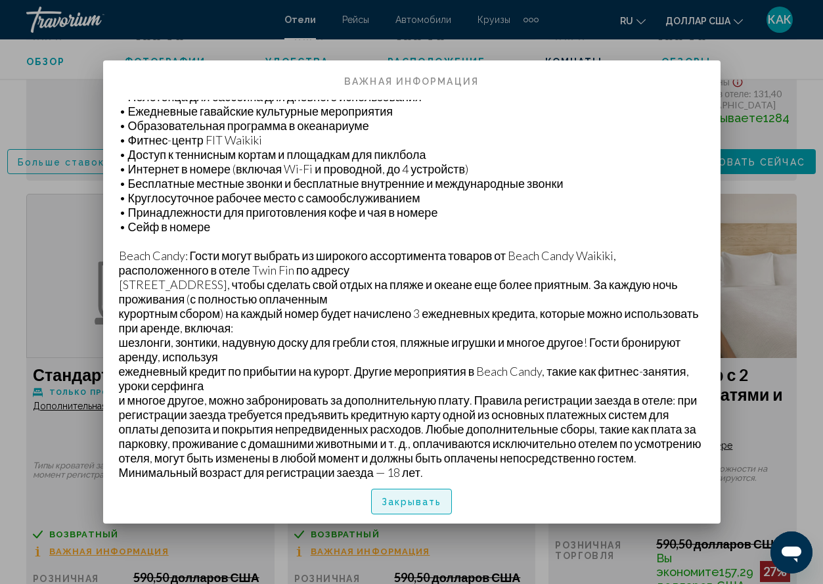
click at [431, 505] on font "Закрывать" at bounding box center [412, 502] width 60 height 11
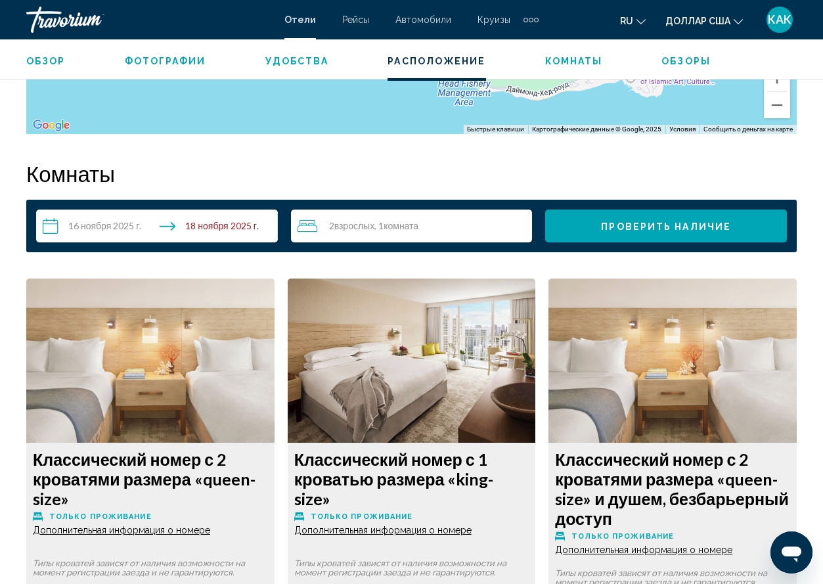
scroll to position [1787, 0]
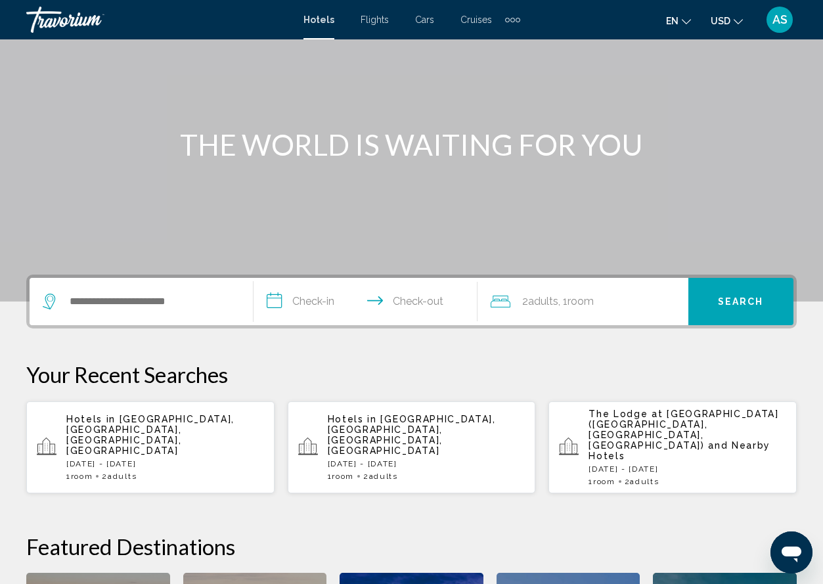
scroll to position [95, 0]
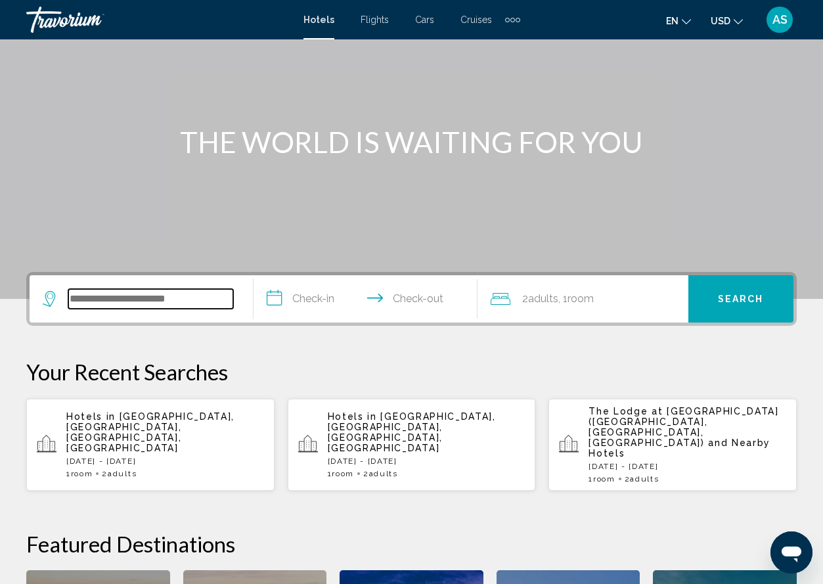
click at [170, 292] on input "Search widget" at bounding box center [150, 299] width 165 height 20
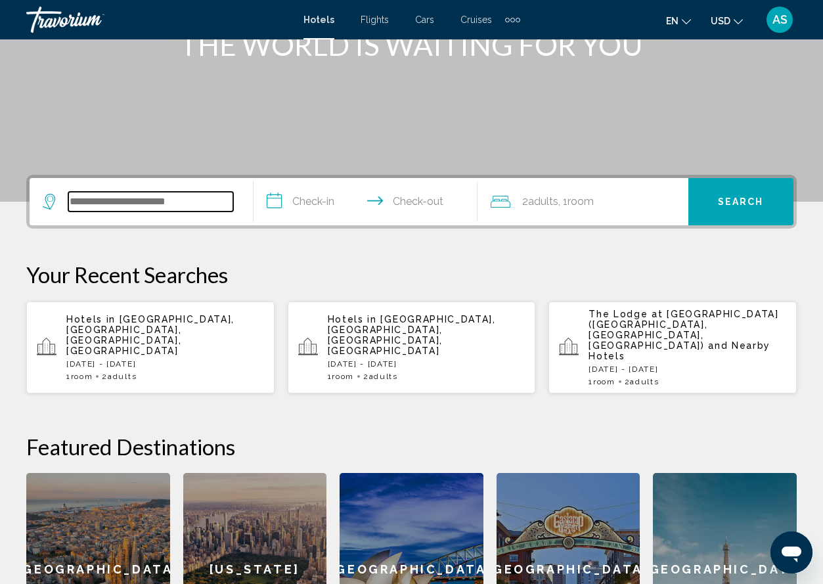
scroll to position [325, 0]
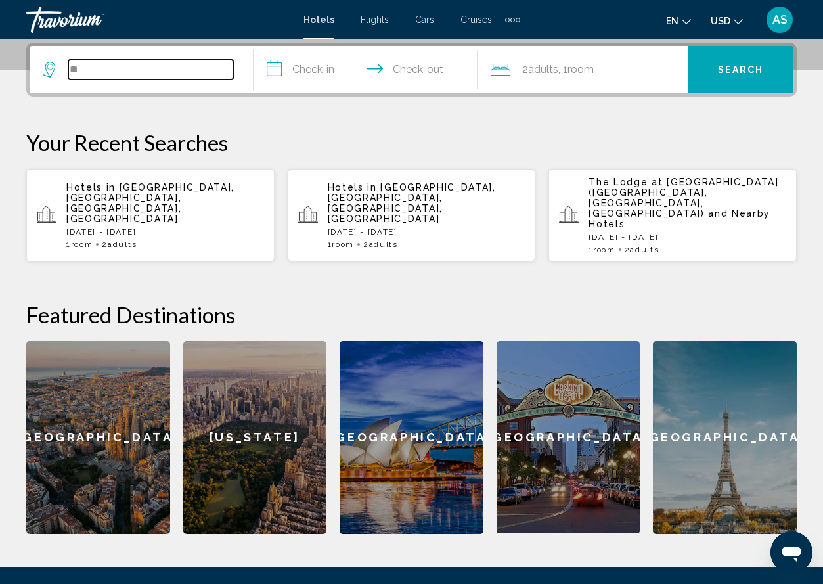
type input "**"
click at [235, 108] on div "**********" at bounding box center [411, 289] width 823 height 492
click at [277, 68] on input "**********" at bounding box center [368, 71] width 229 height 51
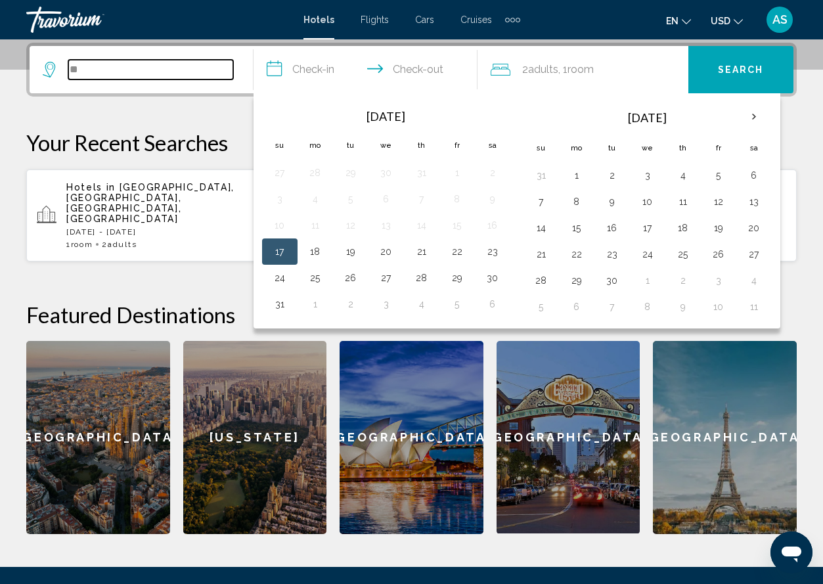
click at [126, 78] on input "**" at bounding box center [150, 70] width 165 height 20
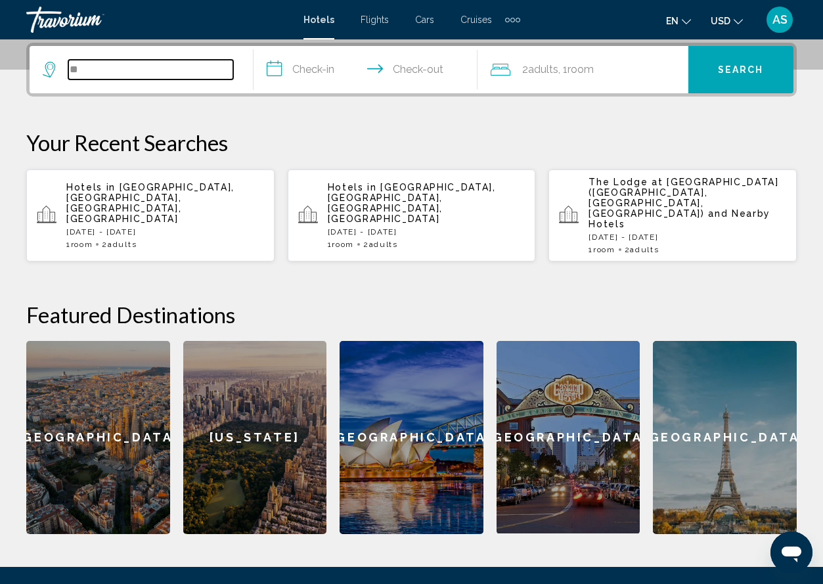
click at [135, 70] on input "**" at bounding box center [150, 70] width 165 height 20
click at [273, 71] on input "**********" at bounding box center [368, 71] width 229 height 51
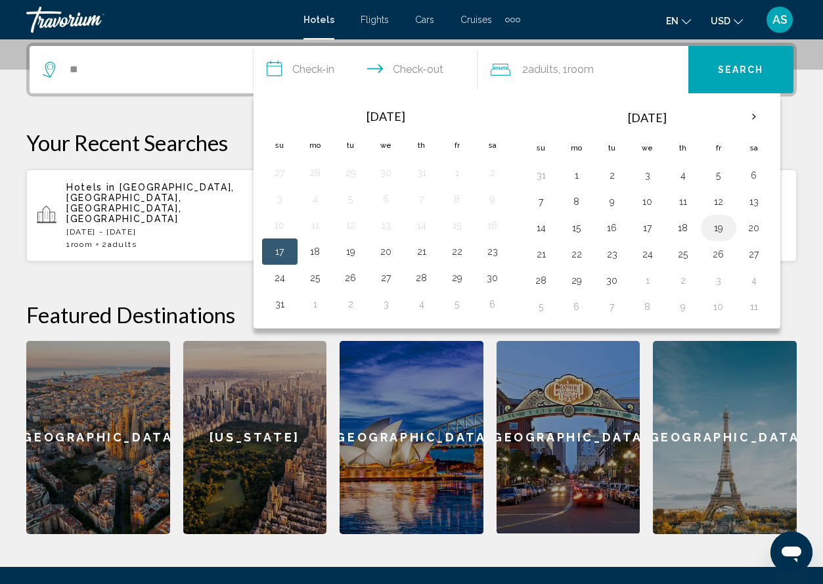
click at [721, 229] on button "19" at bounding box center [718, 228] width 21 height 18
click at [546, 254] on button "21" at bounding box center [541, 254] width 21 height 18
type input "**********"
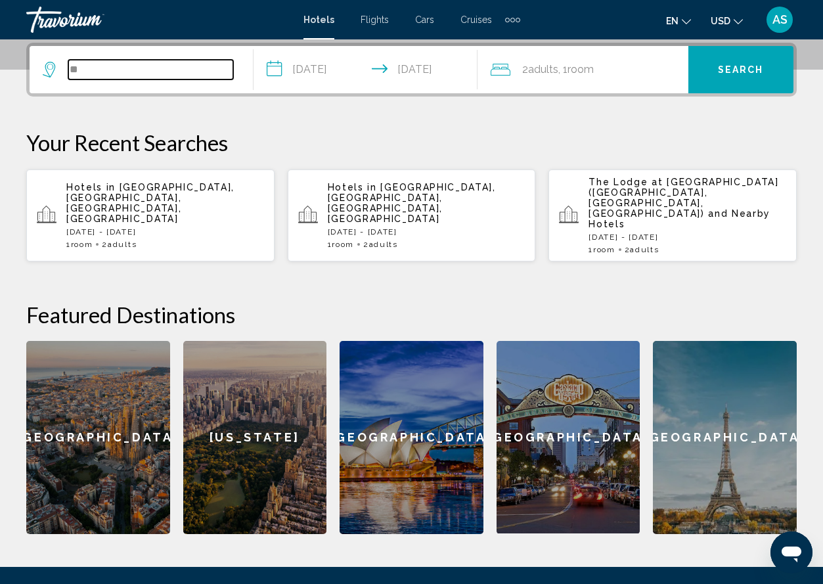
click at [194, 69] on input "**" at bounding box center [150, 70] width 165 height 20
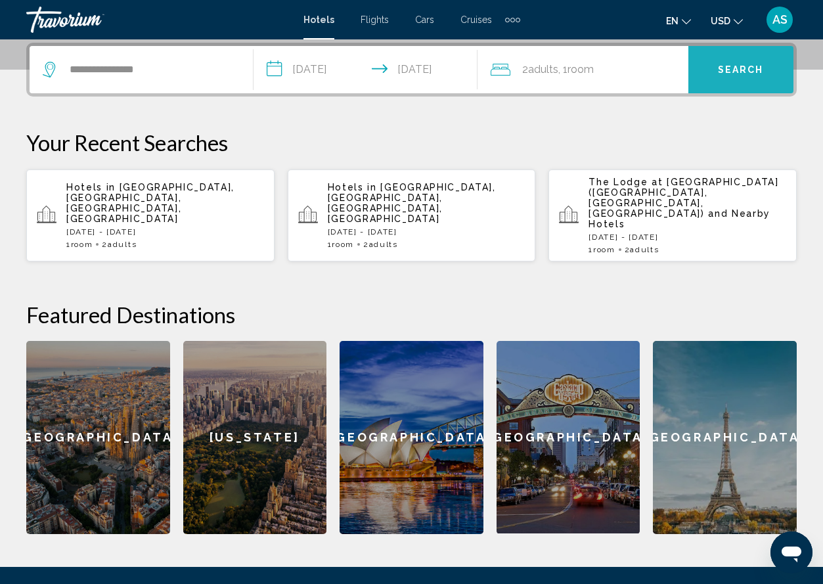
click at [737, 71] on span "Search" at bounding box center [741, 70] width 46 height 11
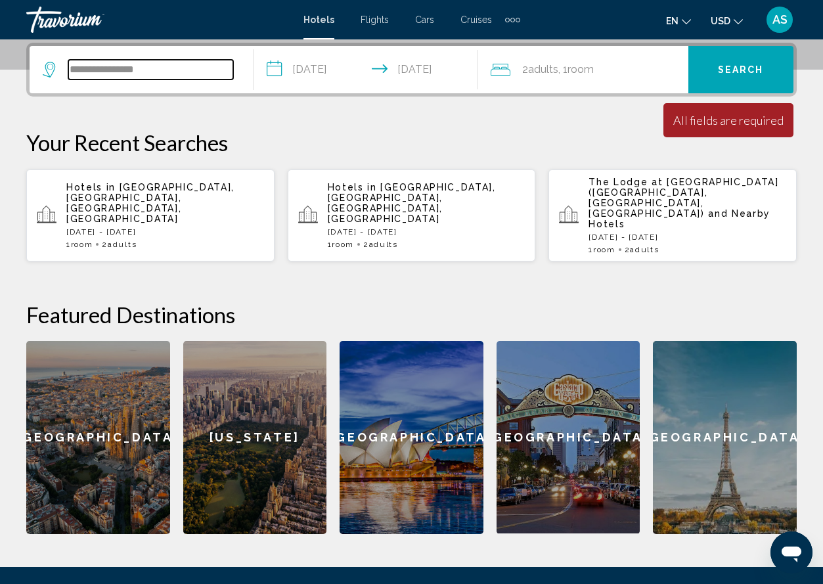
click at [159, 70] on input "**********" at bounding box center [150, 70] width 165 height 20
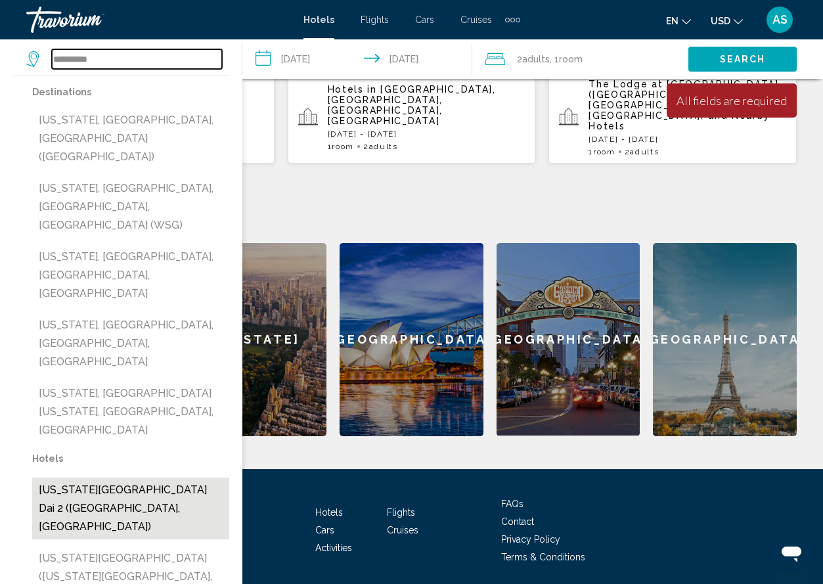
scroll to position [448, 0]
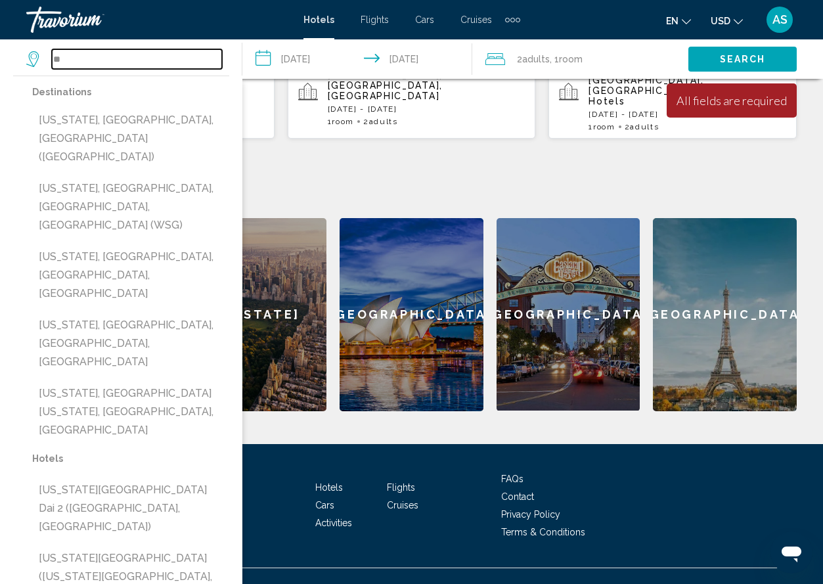
type input "**"
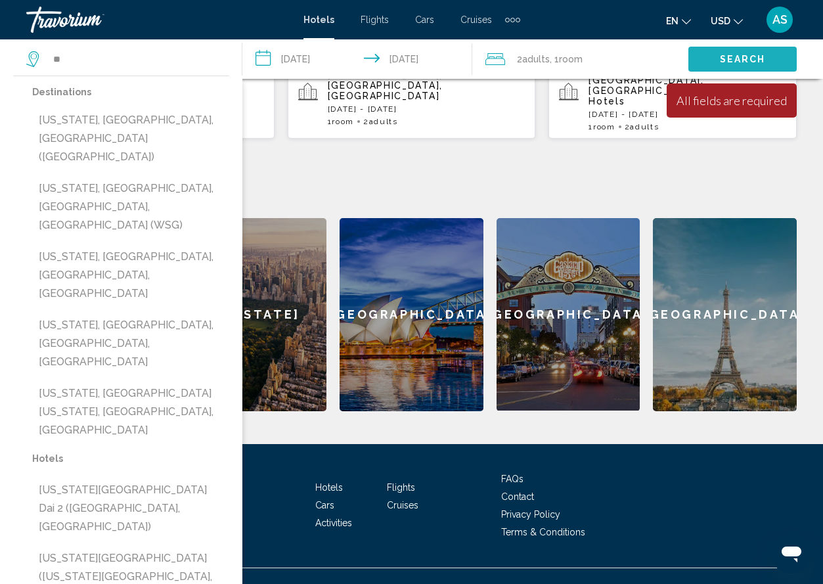
click at [738, 56] on span "Search" at bounding box center [743, 60] width 46 height 11
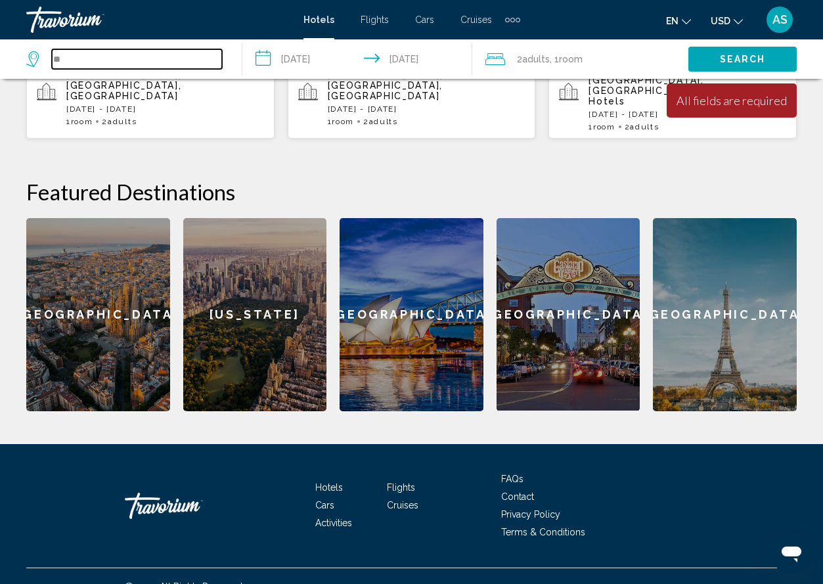
click at [79, 62] on input "**" at bounding box center [137, 59] width 170 height 20
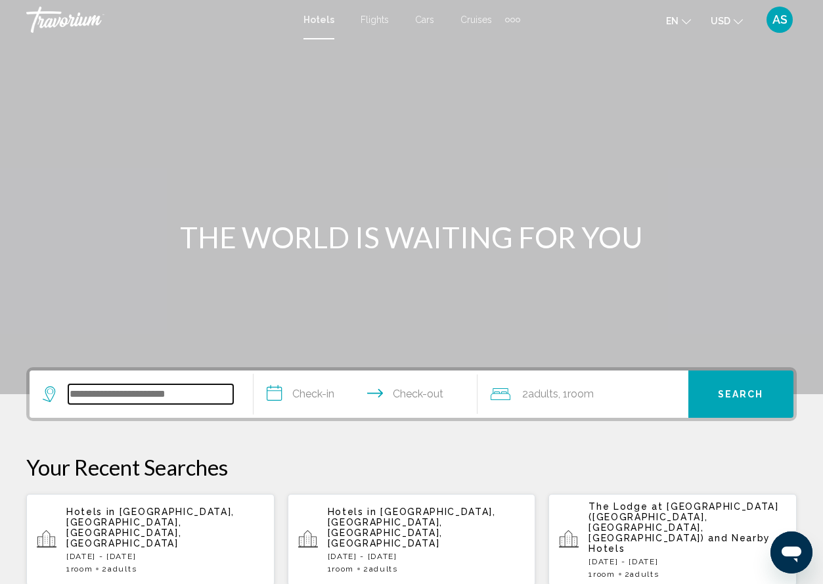
click at [164, 393] on input "Search widget" at bounding box center [150, 394] width 165 height 20
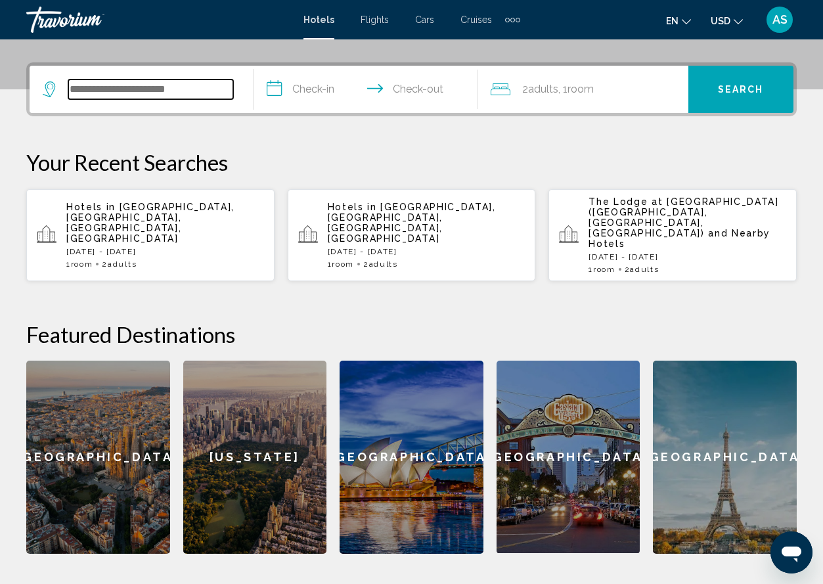
scroll to position [325, 0]
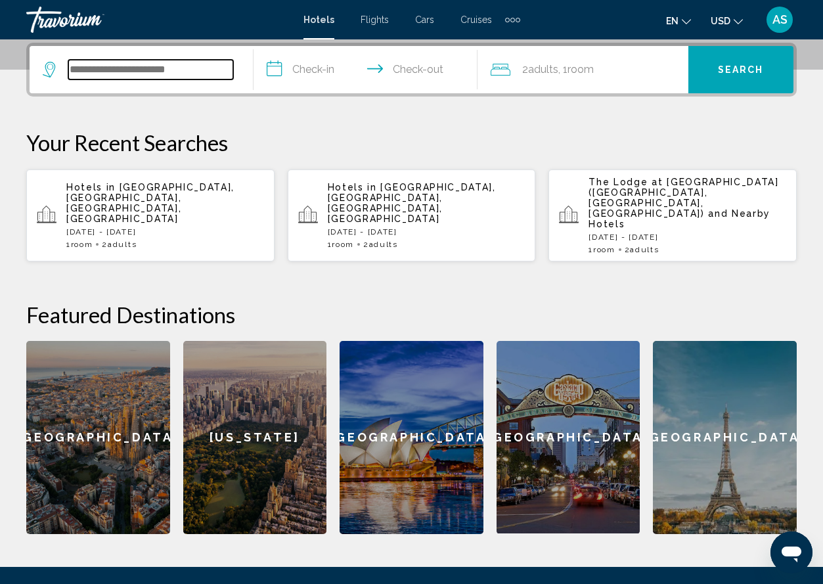
click at [103, 70] on input "Search widget" at bounding box center [150, 70] width 165 height 20
paste input "**********"
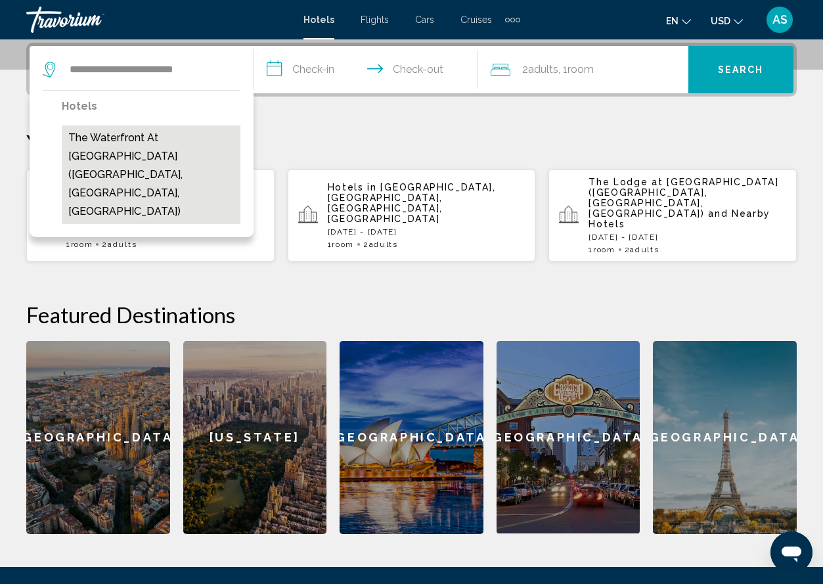
click at [149, 143] on button "The Waterfront at [GEOGRAPHIC_DATA] ([GEOGRAPHIC_DATA], [GEOGRAPHIC_DATA], [GEO…" at bounding box center [151, 175] width 179 height 99
type input "**********"
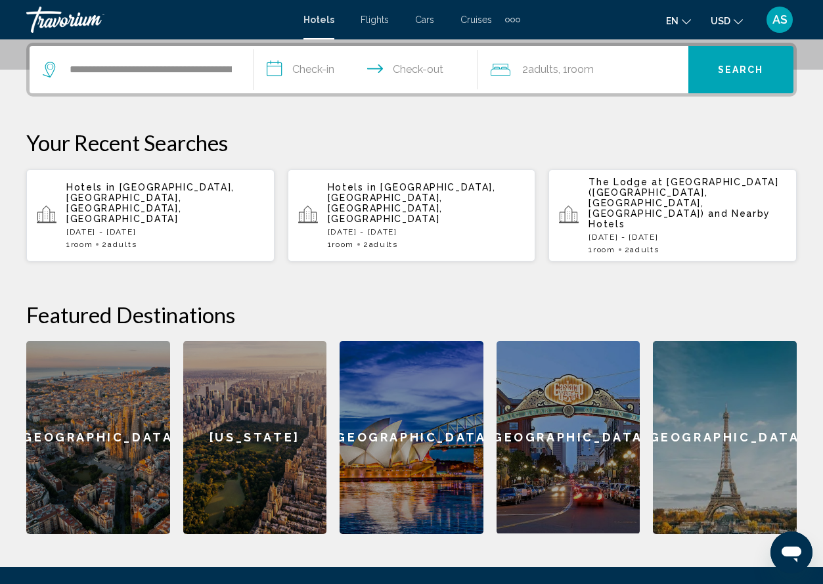
click at [272, 70] on input "**********" at bounding box center [368, 71] width 229 height 51
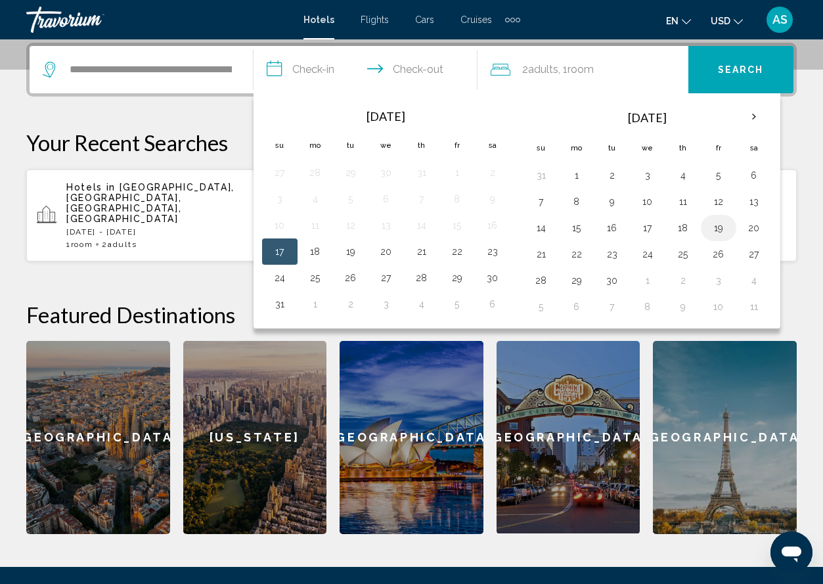
click at [719, 228] on button "19" at bounding box center [718, 228] width 21 height 18
click at [546, 256] on button "21" at bounding box center [541, 254] width 21 height 18
type input "**********"
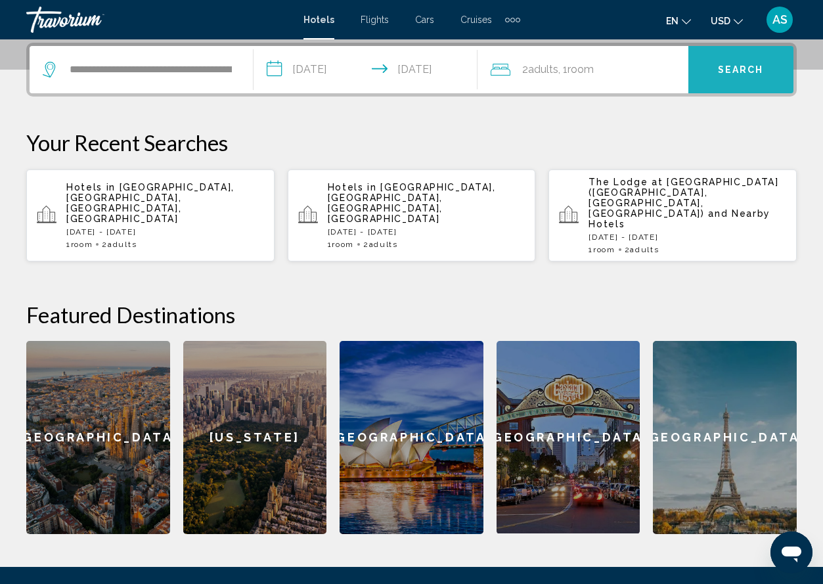
click at [754, 68] on span "Search" at bounding box center [741, 70] width 46 height 11
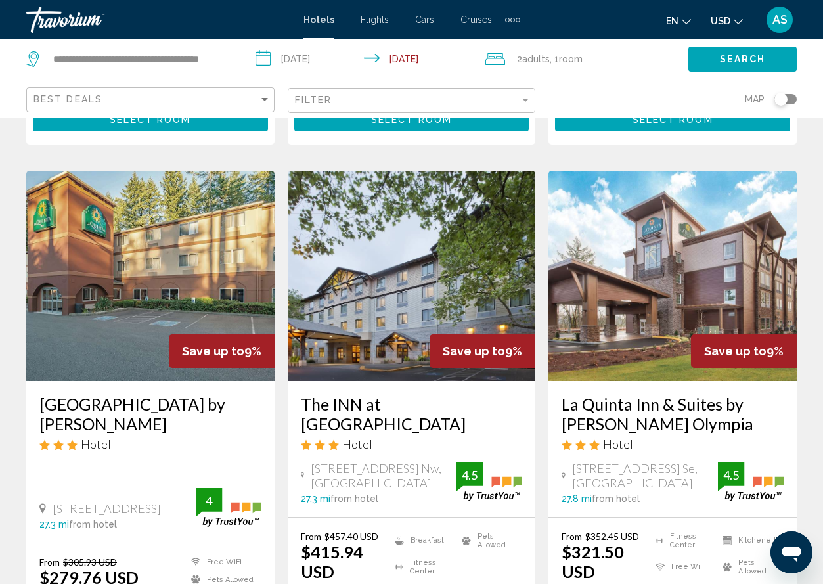
scroll to position [1428, 0]
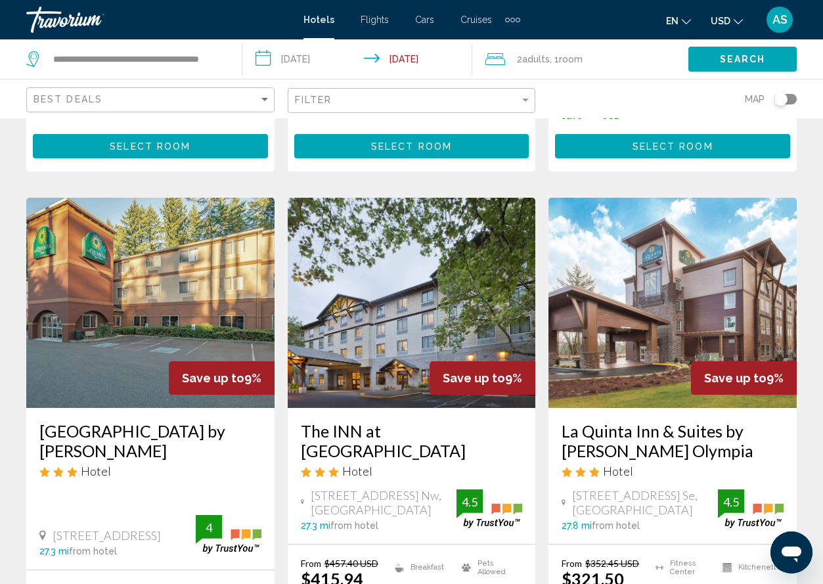
click at [795, 99] on div "Toggle map" at bounding box center [786, 99] width 22 height 11
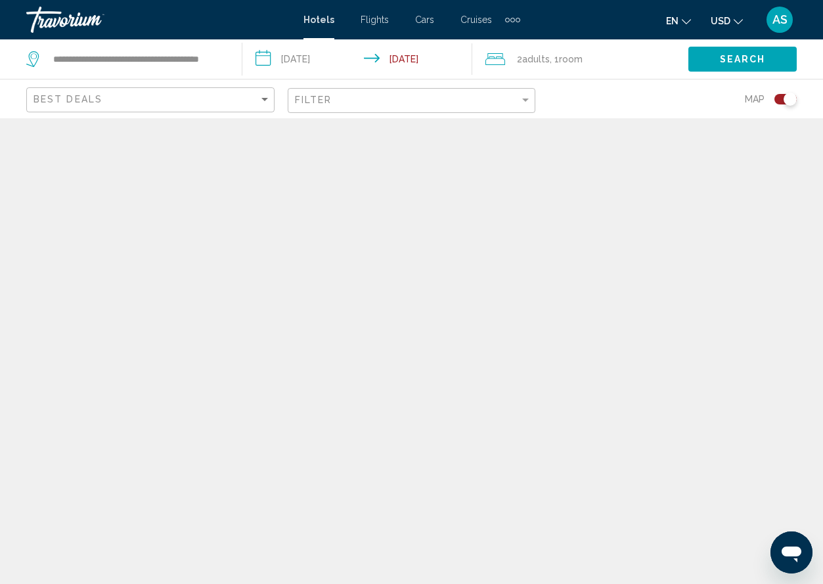
scroll to position [0, 0]
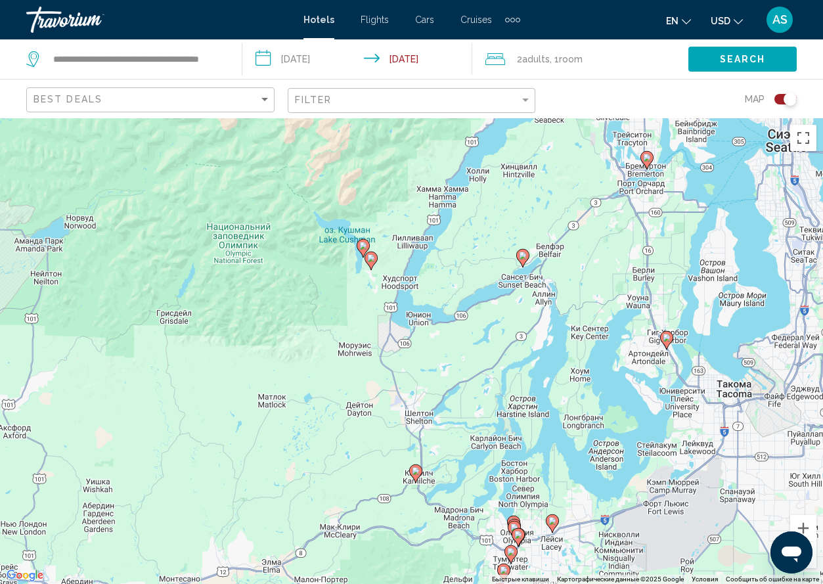
click at [363, 245] on image "Main content" at bounding box center [363, 246] width 8 height 8
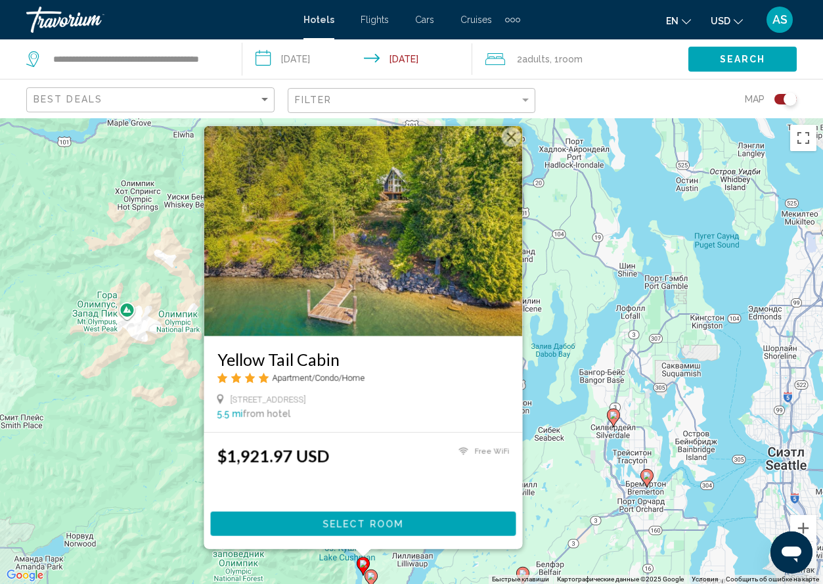
click at [514, 135] on button "Закрыть" at bounding box center [511, 137] width 20 height 20
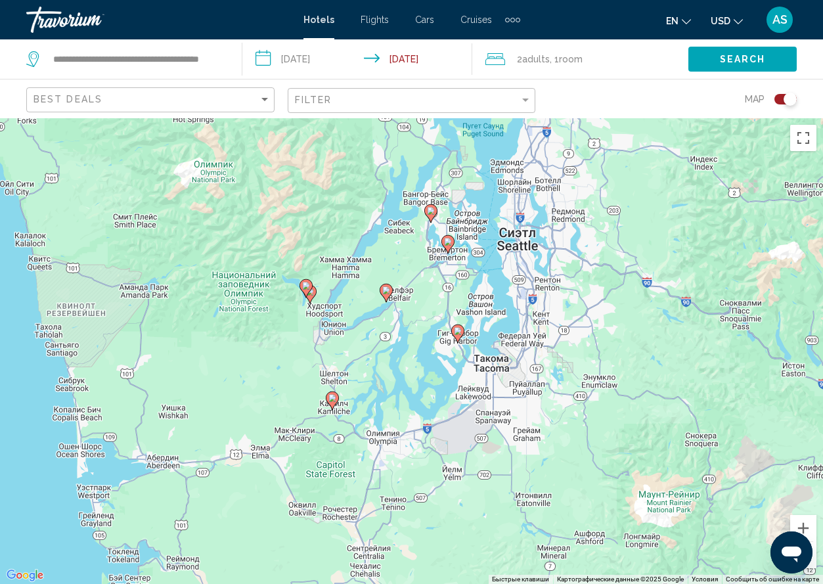
drag, startPoint x: 350, startPoint y: 437, endPoint x: 290, endPoint y: 191, distance: 252.9
click at [290, 191] on div "Чтобы активировать перетаскивание с помощью клавиатуры, нажмите Alt + Ввод. Пос…" at bounding box center [411, 351] width 823 height 466
click at [331, 290] on div "Чтобы активировать перетаскивание с помощью клавиатуры, нажмите Alt + Ввод. Пос…" at bounding box center [411, 351] width 823 height 466
click at [313, 291] on image "Main content" at bounding box center [310, 292] width 8 height 8
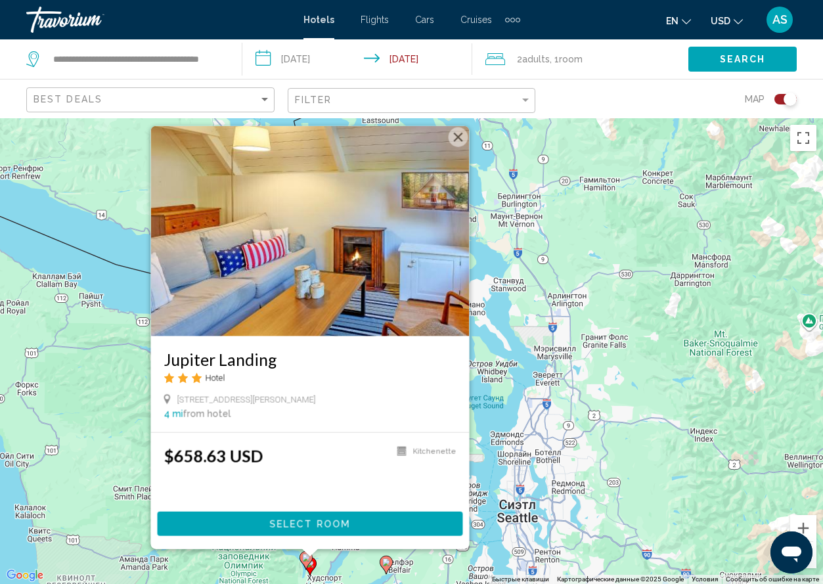
click at [461, 137] on button "Закрыть" at bounding box center [458, 137] width 20 height 20
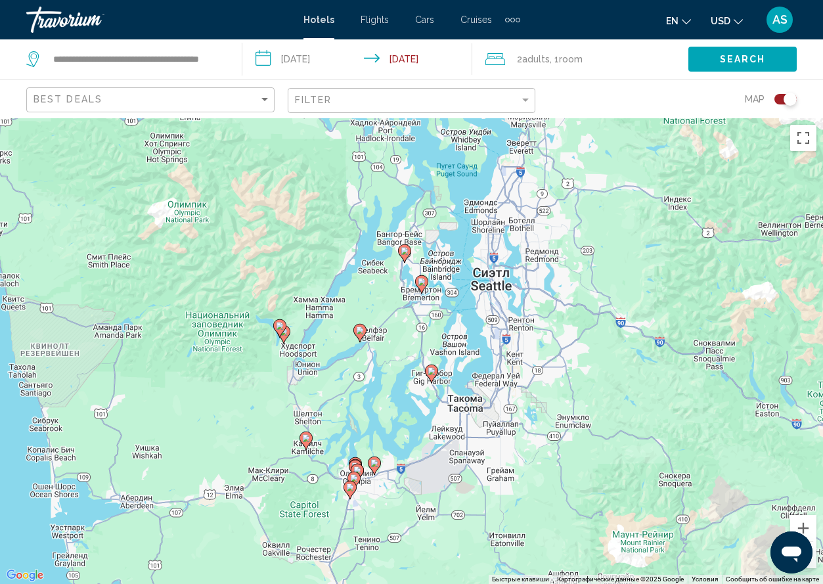
drag, startPoint x: 338, startPoint y: 402, endPoint x: 312, endPoint y: 164, distance: 239.3
click at [312, 164] on div "Чтобы активировать перетаскивание с помощью клавиатуры, нажмите Alt + Ввод. Пос…" at bounding box center [411, 351] width 823 height 466
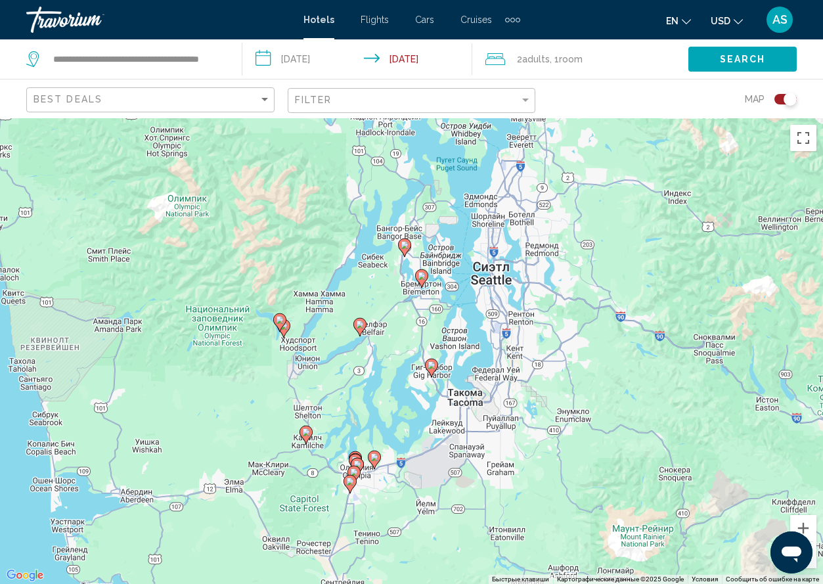
click at [312, 164] on div "Чтобы активировать перетаскивание с помощью клавиатуры, нажмите Alt + Ввод. Пос…" at bounding box center [411, 351] width 823 height 466
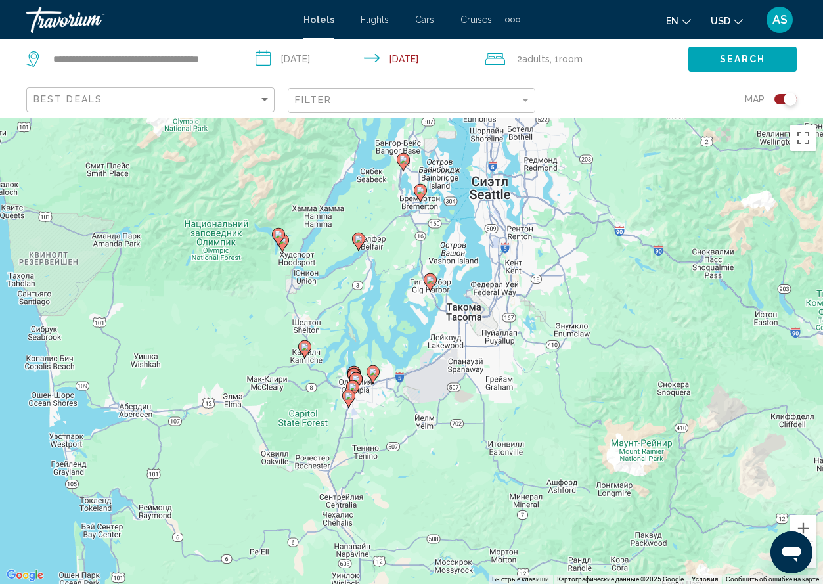
drag, startPoint x: 383, startPoint y: 501, endPoint x: 382, endPoint y: 415, distance: 86.8
click at [382, 415] on div "Чтобы активировать перетаскивание с помощью клавиатуры, нажмите Alt + Ввод. Пос…" at bounding box center [411, 351] width 823 height 466
click at [350, 394] on image "Main content" at bounding box center [349, 396] width 8 height 8
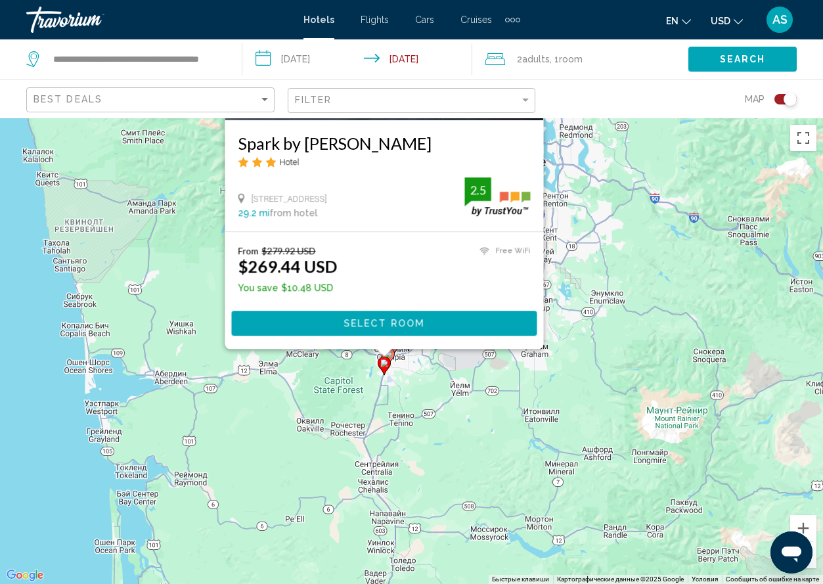
drag, startPoint x: 718, startPoint y: 499, endPoint x: 754, endPoint y: 282, distance: 219.9
click at [754, 282] on div "Чтобы активировать перетаскивание с помощью клавиатуры, нажмите Alt + Ввод. Пос…" at bounding box center [411, 351] width 823 height 466
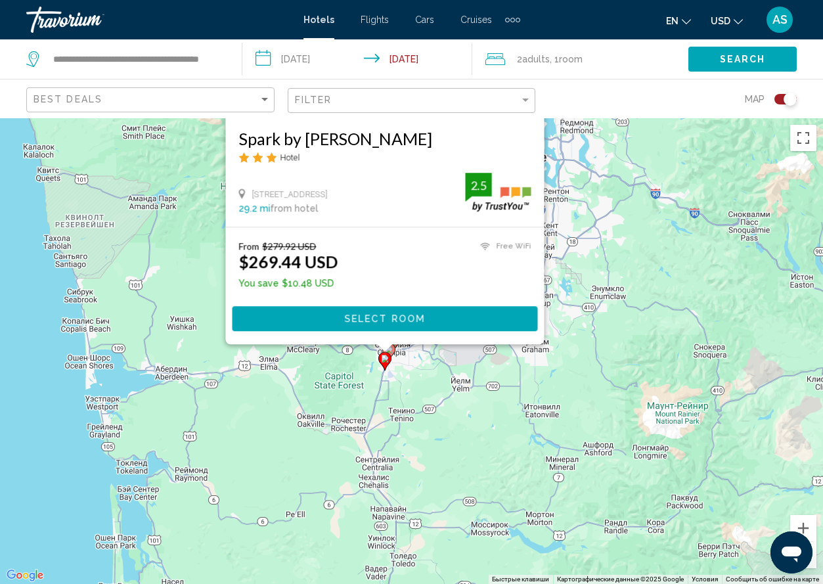
click at [322, 399] on div "Чтобы активировать перетаскивание с помощью клавиатуры, нажмите Alt + Ввод. Пос…" at bounding box center [411, 351] width 823 height 466
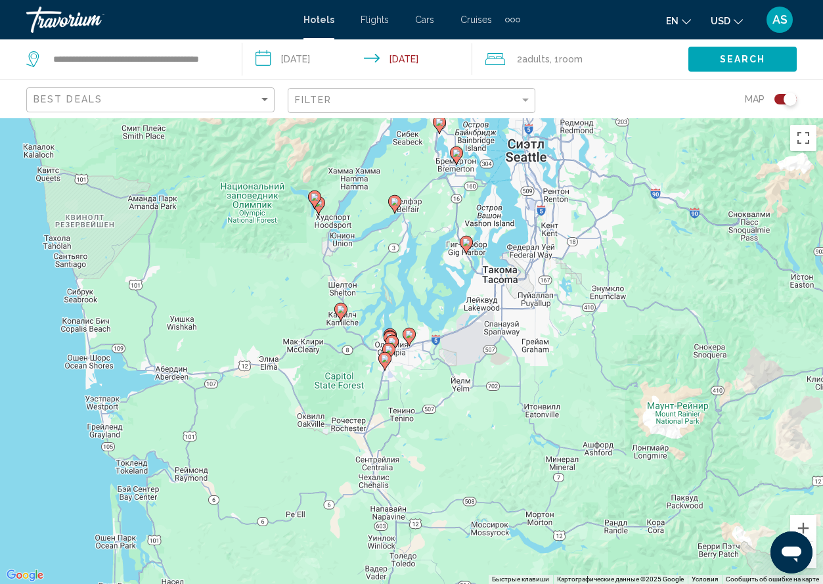
click at [390, 349] on image "Main content" at bounding box center [389, 350] width 8 height 8
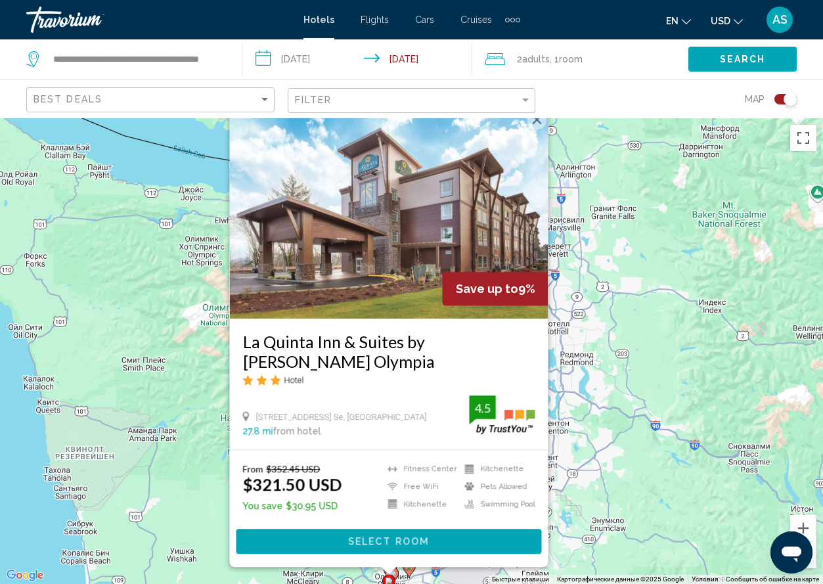
click at [184, 499] on div "Чтобы активировать перетаскивание с помощью клавиатуры, нажмите Alt + Ввод. Пос…" at bounding box center [411, 351] width 823 height 466
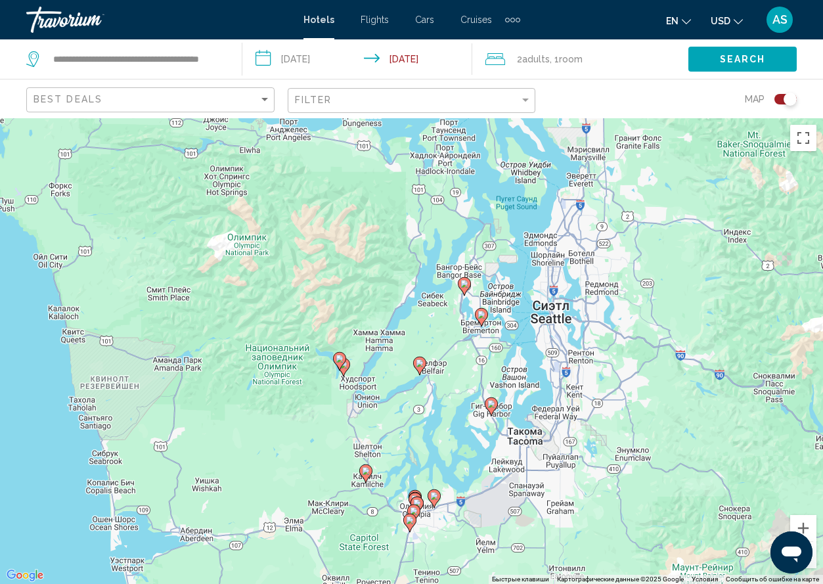
drag, startPoint x: 380, startPoint y: 545, endPoint x: 405, endPoint y: 472, distance: 77.1
click at [405, 472] on div "Чтобы активировать перетаскивание с помощью клавиатуры, нажмите Alt + Ввод. Пос…" at bounding box center [411, 351] width 823 height 466
click at [415, 498] on image "Main content" at bounding box center [417, 502] width 8 height 8
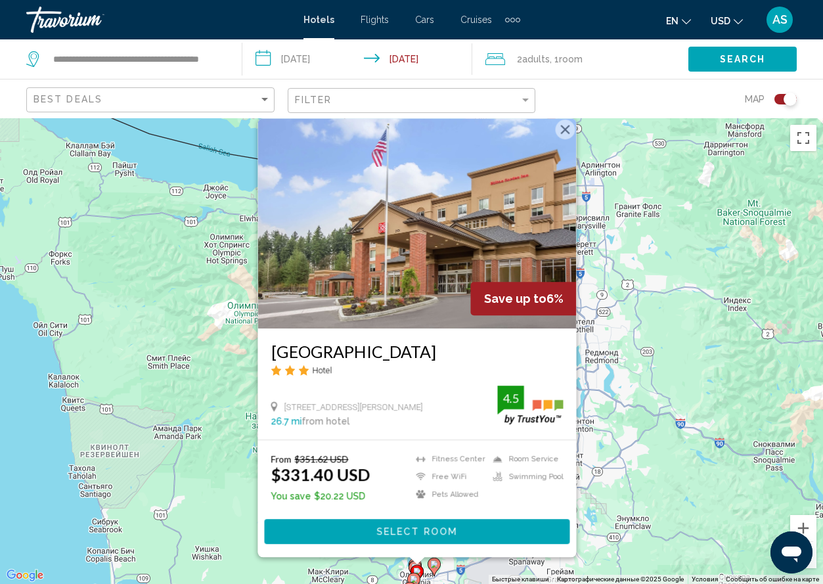
click at [235, 487] on div "Чтобы активировать перетаскивание с помощью клавиатуры, нажмите Alt + Ввод. Пос…" at bounding box center [411, 351] width 823 height 466
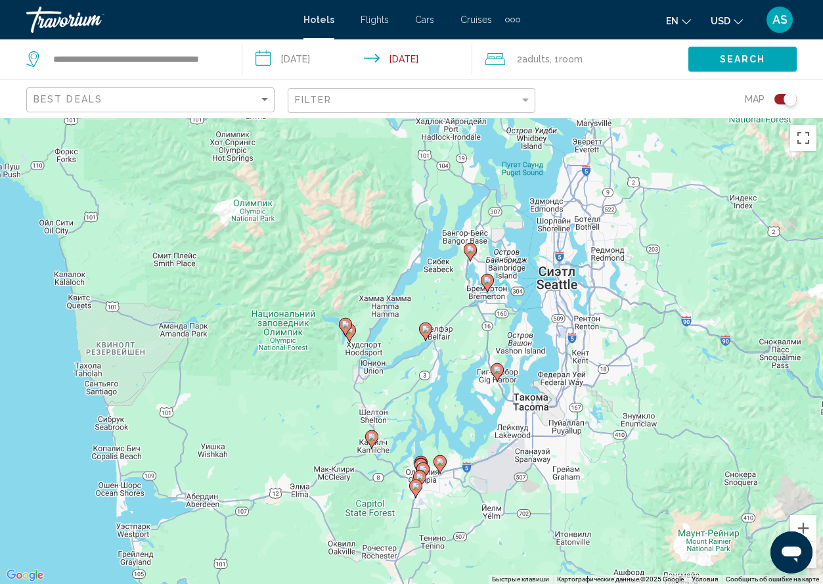
drag, startPoint x: 405, startPoint y: 532, endPoint x: 411, endPoint y: 427, distance: 104.7
click at [411, 427] on div "Чтобы активировать перетаскивание с помощью клавиатуры, нажмите Alt + Ввод. Пос…" at bounding box center [411, 351] width 823 height 466
click at [499, 370] on image "Main content" at bounding box center [498, 370] width 8 height 8
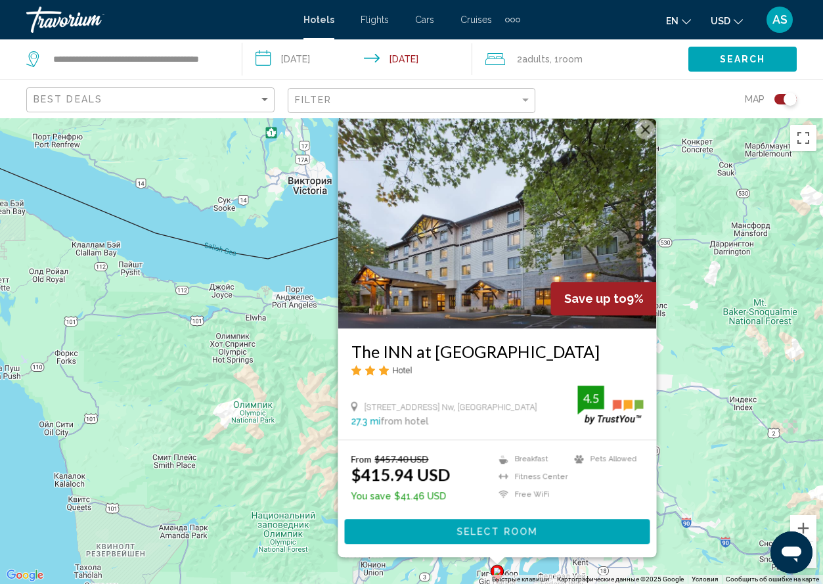
click at [235, 486] on div "Чтобы активировать перетаскивание с помощью клавиатуры, нажмите Alt + Ввод. Пос…" at bounding box center [411, 351] width 823 height 466
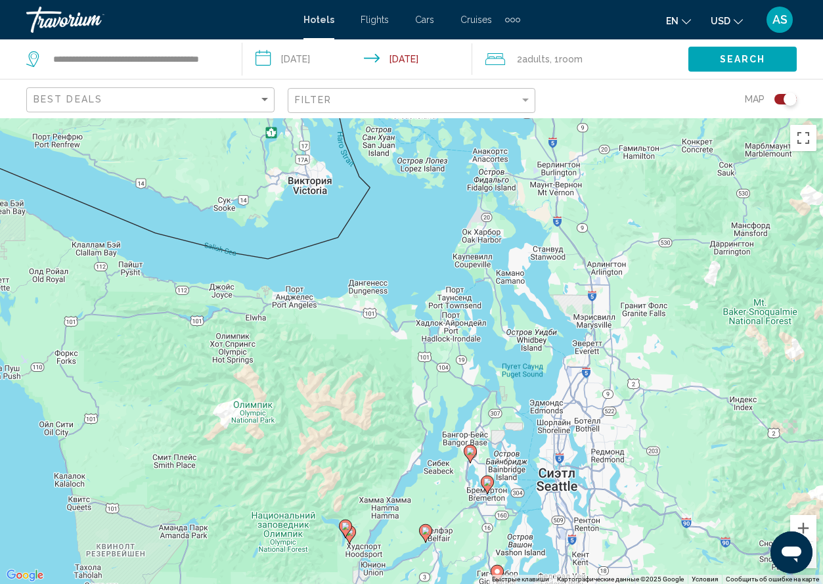
click at [471, 449] on image "Main content" at bounding box center [471, 452] width 8 height 8
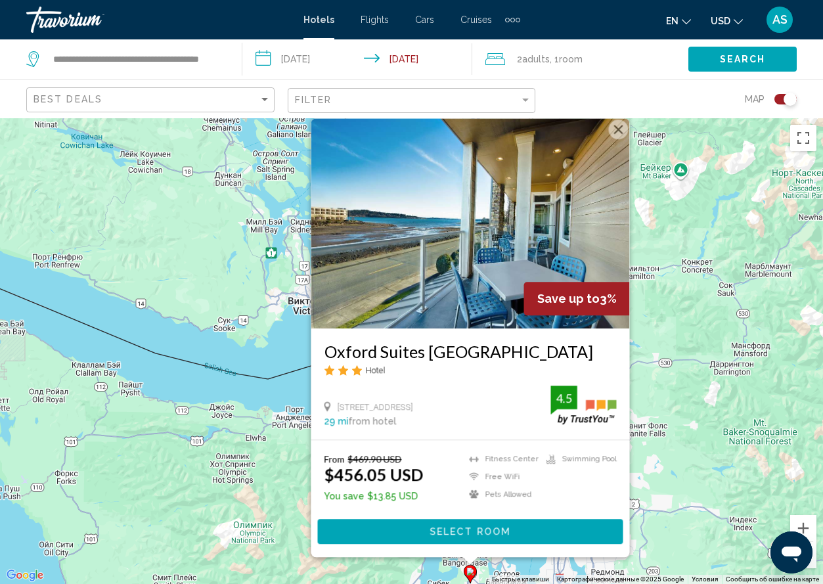
click at [225, 501] on div "Чтобы активировать перетаскивание с помощью клавиатуры, нажмите Alt + Ввод. Пос…" at bounding box center [411, 351] width 823 height 466
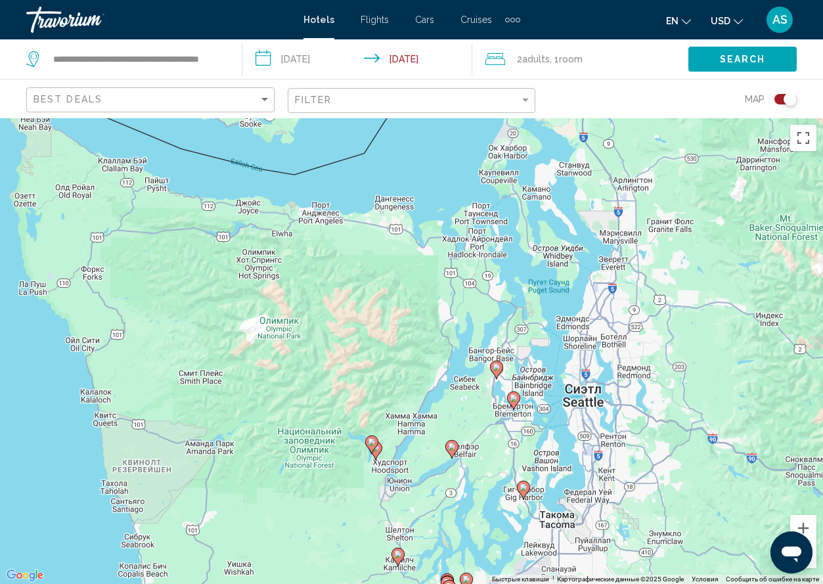
drag, startPoint x: 326, startPoint y: 498, endPoint x: 356, endPoint y: 259, distance: 241.0
click at [356, 263] on div "Чтобы активировать перетаскивание с помощью клавиатуры, нажмите Alt + Ввод. Пос…" at bounding box center [411, 351] width 823 height 466
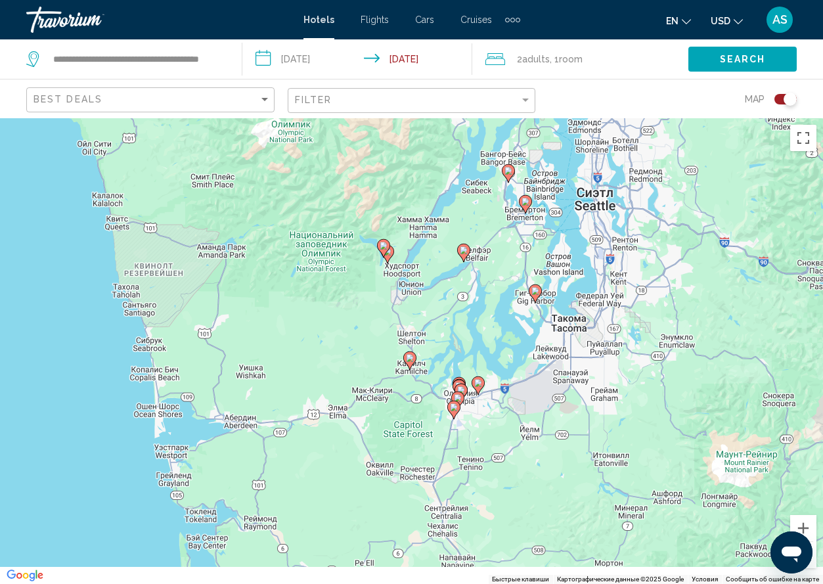
drag, startPoint x: 528, startPoint y: 453, endPoint x: 527, endPoint y: 344, distance: 108.4
click at [527, 344] on div "Чтобы активировать перетаскивание с помощью клавиатуры, нажмите Alt + Ввод. Пос…" at bounding box center [411, 351] width 823 height 466
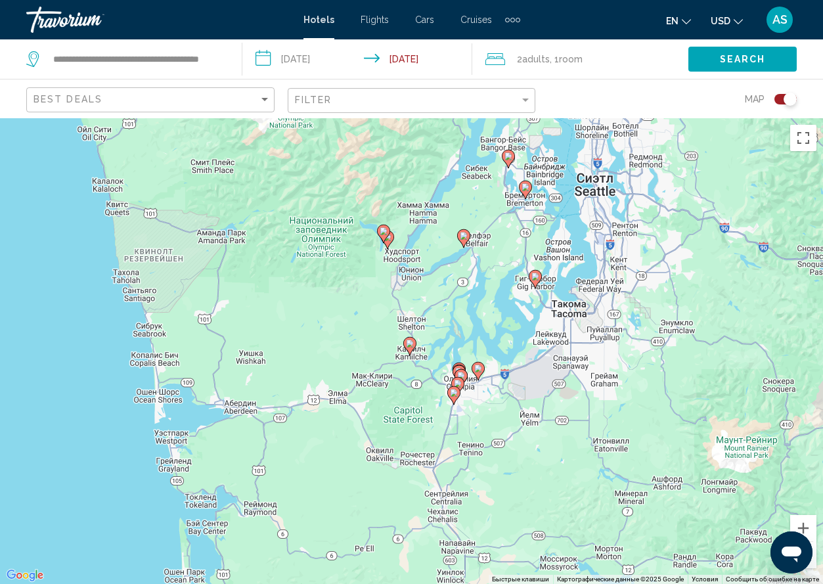
click at [410, 341] on image "Main content" at bounding box center [410, 344] width 8 height 8
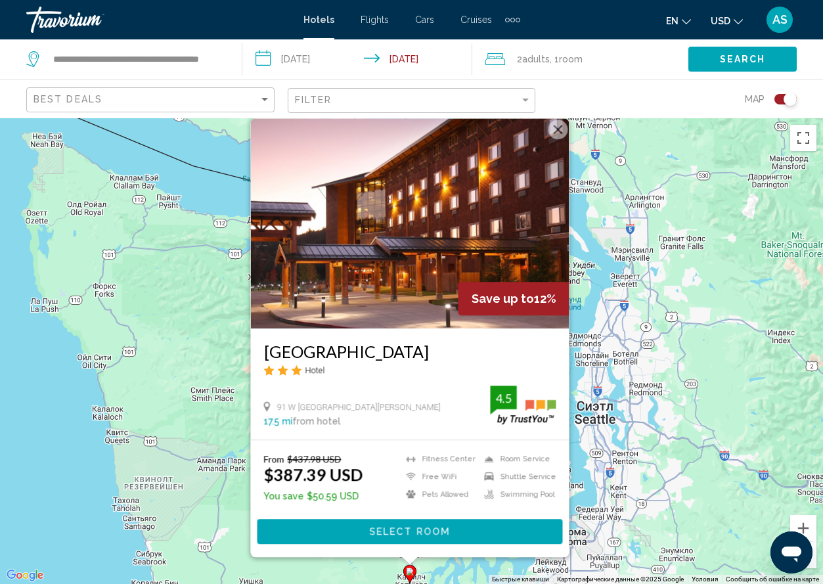
click at [559, 126] on button "Закрыть" at bounding box center [558, 130] width 20 height 20
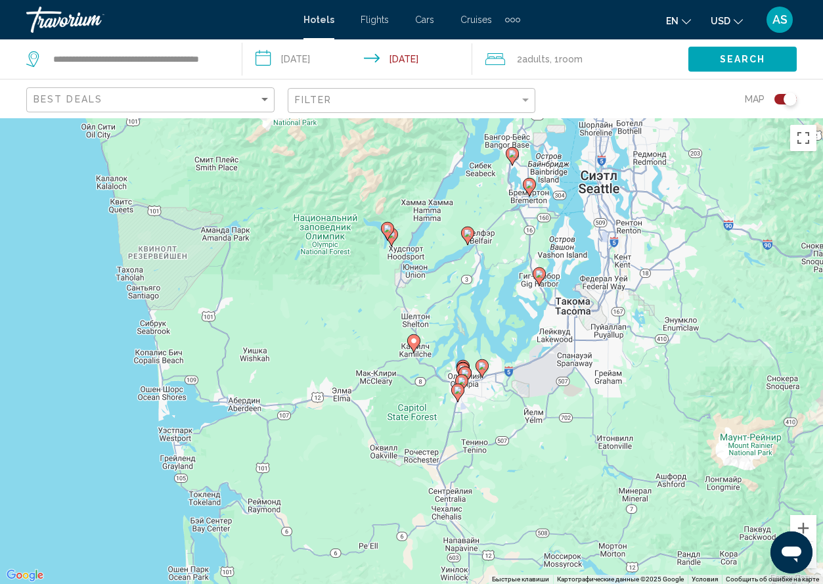
drag, startPoint x: 369, startPoint y: 424, endPoint x: 373, endPoint y: 172, distance: 251.7
click at [373, 172] on div "Чтобы активировать перетаскивание с помощью клавиатуры, нажмите Alt + Ввод. Пос…" at bounding box center [411, 351] width 823 height 466
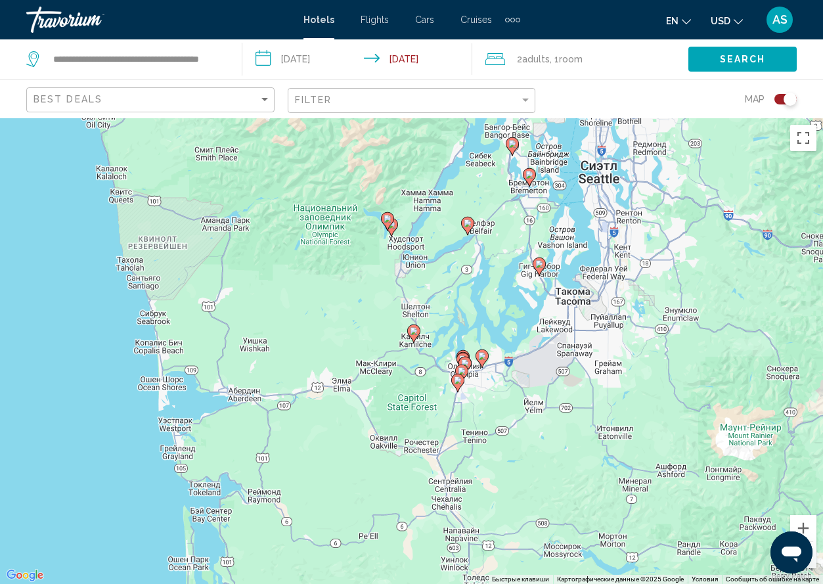
click at [465, 223] on image "Main content" at bounding box center [468, 223] width 8 height 8
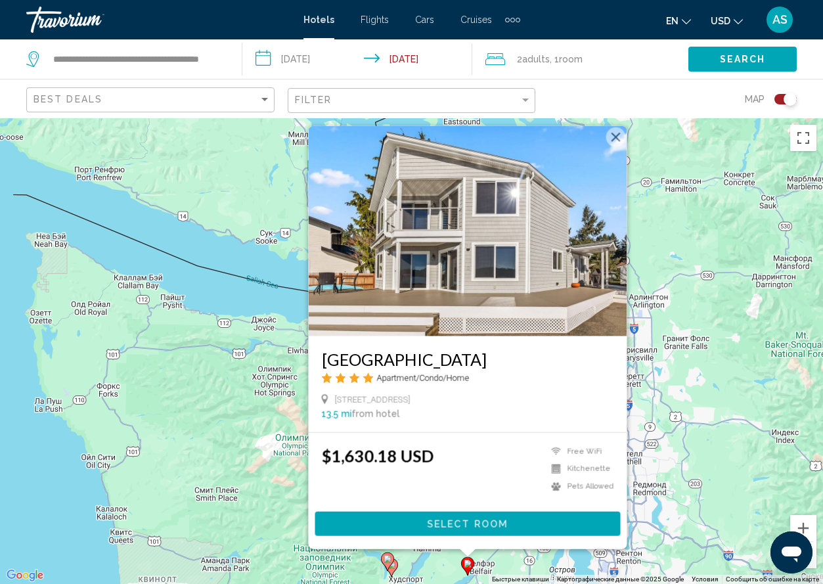
click at [612, 135] on button "Закрыть" at bounding box center [616, 137] width 20 height 20
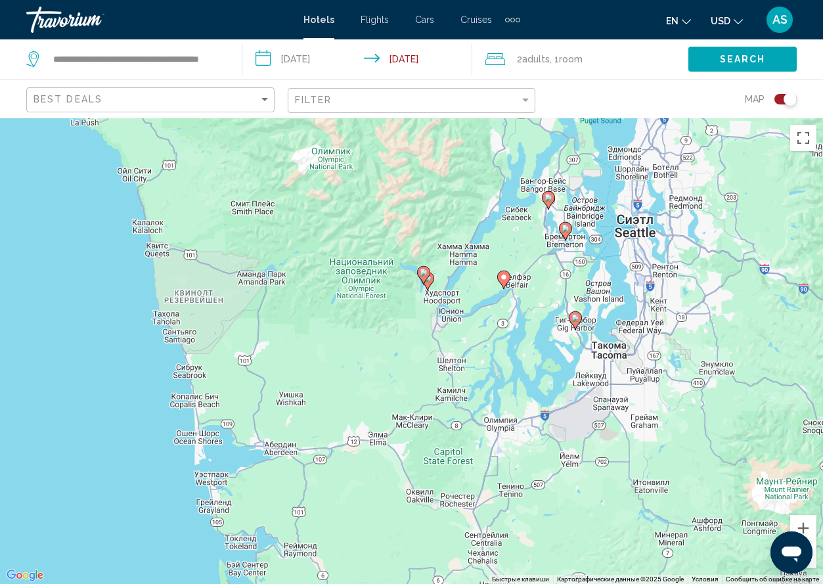
drag, startPoint x: 392, startPoint y: 521, endPoint x: 429, endPoint y: 214, distance: 309.8
click at [429, 214] on div "Чтобы активировать перетаскивание с помощью клавиатуры, нажмите Alt + Ввод. Пос…" at bounding box center [411, 351] width 823 height 466
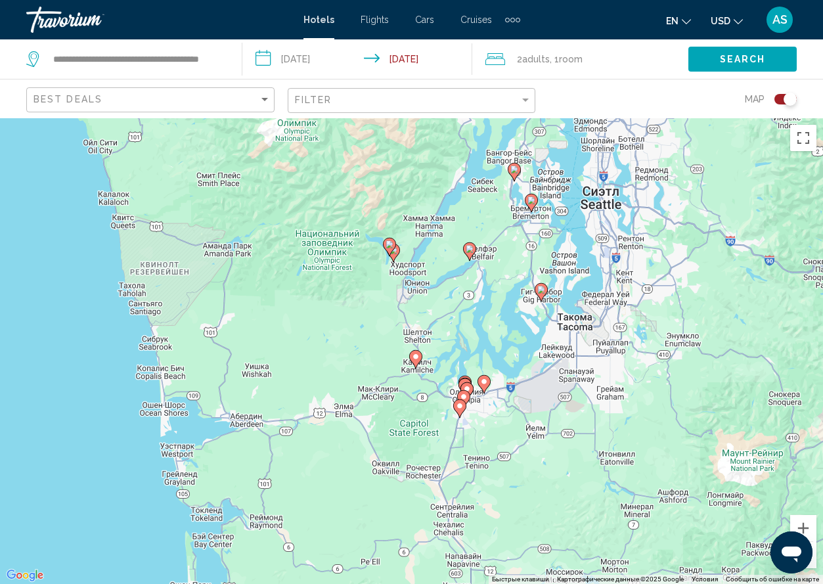
drag, startPoint x: 508, startPoint y: 336, endPoint x: 470, endPoint y: 336, distance: 38.1
click at [470, 337] on div "Чтобы активировать перетаскивание с помощью клавиатуры, нажмите Alt + Ввод. Пос…" at bounding box center [411, 351] width 823 height 466
click at [470, 248] on image "Main content" at bounding box center [470, 248] width 8 height 8
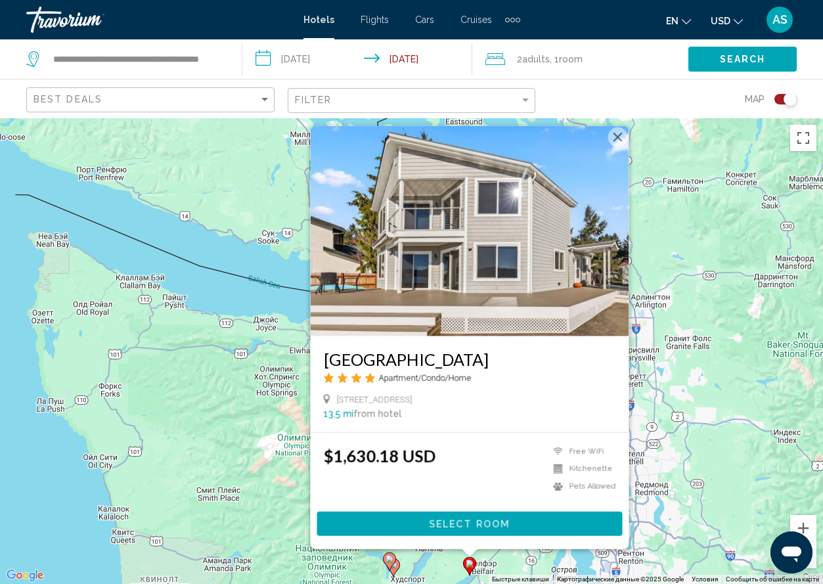
click at [611, 136] on button "Закрыть" at bounding box center [618, 137] width 20 height 20
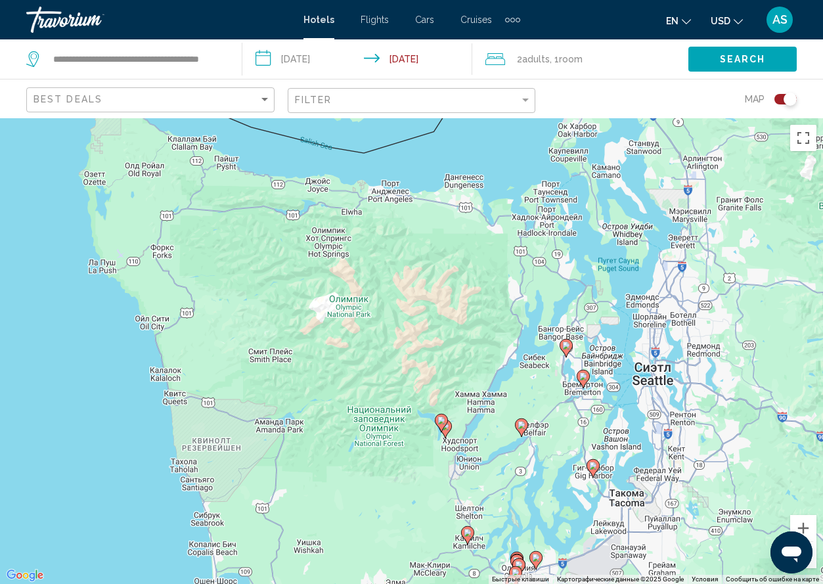
drag, startPoint x: 245, startPoint y: 392, endPoint x: 296, endPoint y: 222, distance: 176.9
click at [296, 222] on div "Чтобы активировать перетаскивание с помощью клавиатуры, нажмите Alt + Ввод. Пос…" at bounding box center [411, 351] width 823 height 466
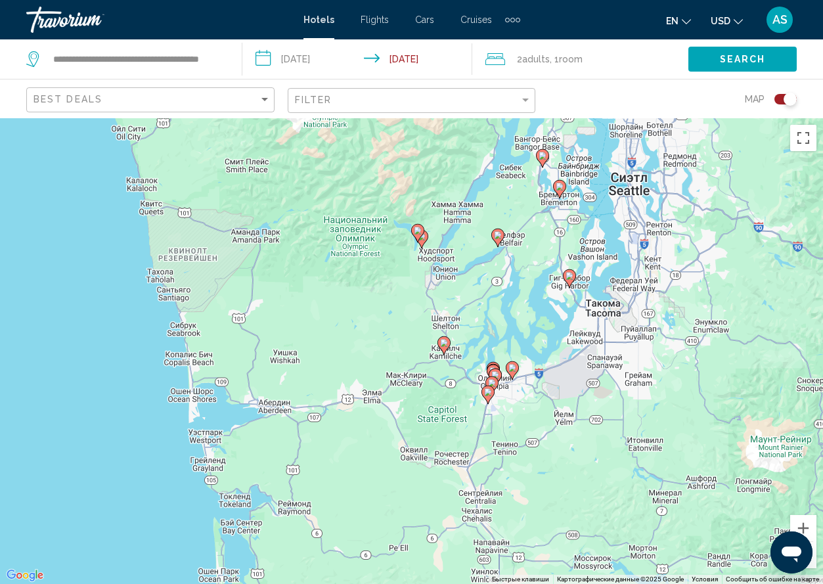
drag, startPoint x: 274, startPoint y: 326, endPoint x: 253, endPoint y: 164, distance: 163.0
click at [253, 164] on div "Чтобы активировать перетаскивание с помощью клавиатуры, нажмите Alt + Ввод. Пос…" at bounding box center [411, 351] width 823 height 466
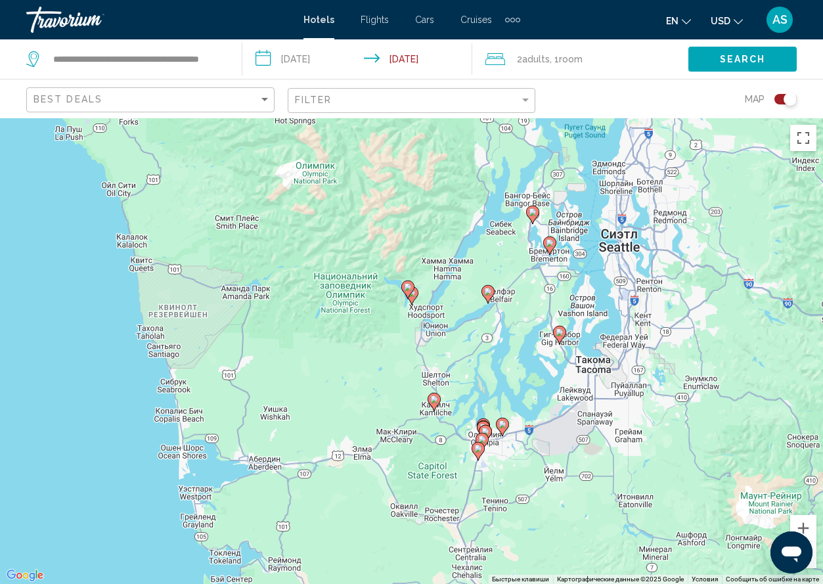
drag, startPoint x: 257, startPoint y: 265, endPoint x: 252, endPoint y: 342, distance: 77.0
click at [252, 342] on div "Чтобы активировать перетаскивание с помощью клавиатуры, нажмите Alt + Ввод. Пос…" at bounding box center [411, 351] width 823 height 466
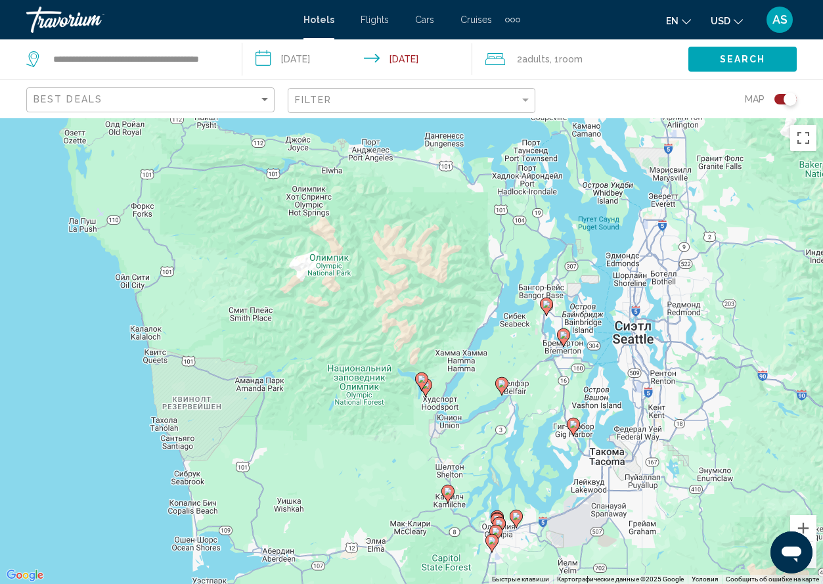
drag, startPoint x: 214, startPoint y: 329, endPoint x: 228, endPoint y: 424, distance: 96.3
click at [228, 424] on div "Чтобы активировать перетаскивание с помощью клавиатуры, нажмите Alt + Ввод. Пос…" at bounding box center [411, 351] width 823 height 466
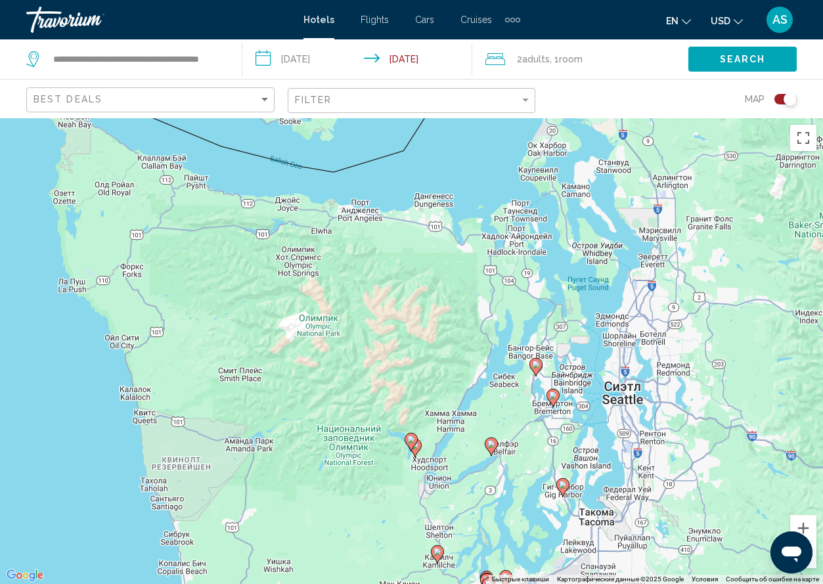
drag, startPoint x: 302, startPoint y: 185, endPoint x: 292, endPoint y: 241, distance: 56.2
click at [292, 242] on div "Чтобы активировать перетаскивание с помощью клавиатуры, нажмите Alt + Ввод. Пос…" at bounding box center [411, 351] width 823 height 466
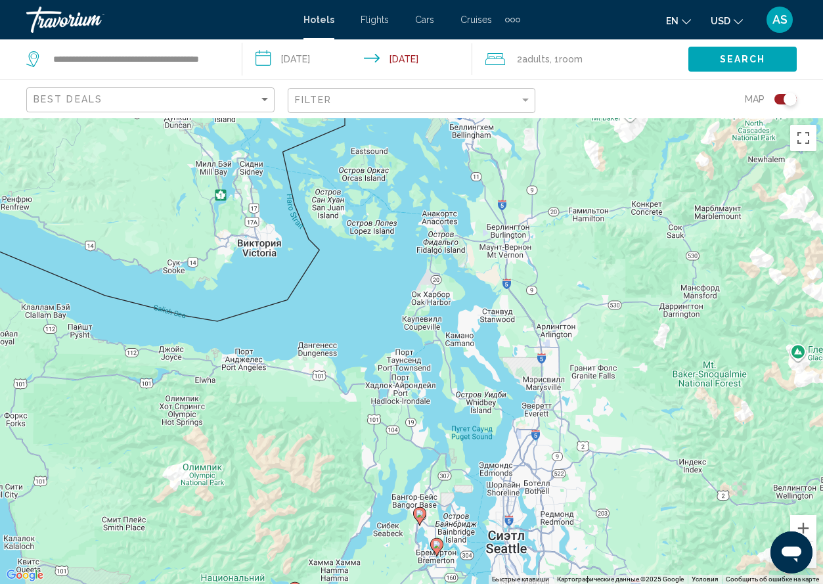
drag, startPoint x: 568, startPoint y: 172, endPoint x: 450, endPoint y: 324, distance: 192.4
click at [450, 324] on div "Чтобы активировать перетаскивание с помощью клавиатуры, нажмите Alt + Ввод. Пос…" at bounding box center [411, 351] width 823 height 466
click at [327, 207] on div "Чтобы активировать перетаскивание с помощью клавиатуры, нажмите Alt + Ввод. Пос…" at bounding box center [411, 351] width 823 height 466
click at [335, 207] on div "Чтобы активировать перетаскивание с помощью клавиатуры, нажмите Alt + Ввод. Пос…" at bounding box center [411, 351] width 823 height 466
click at [373, 175] on div "Чтобы активировать перетаскивание с помощью клавиатуры, нажмите Alt + Ввод. Пос…" at bounding box center [411, 351] width 823 height 466
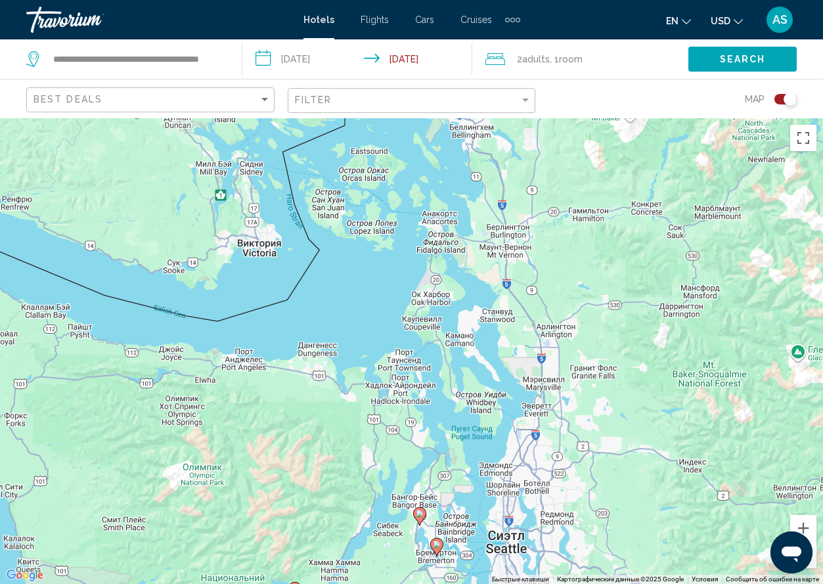
click at [773, 100] on button "Toggle map" at bounding box center [781, 99] width 32 height 12
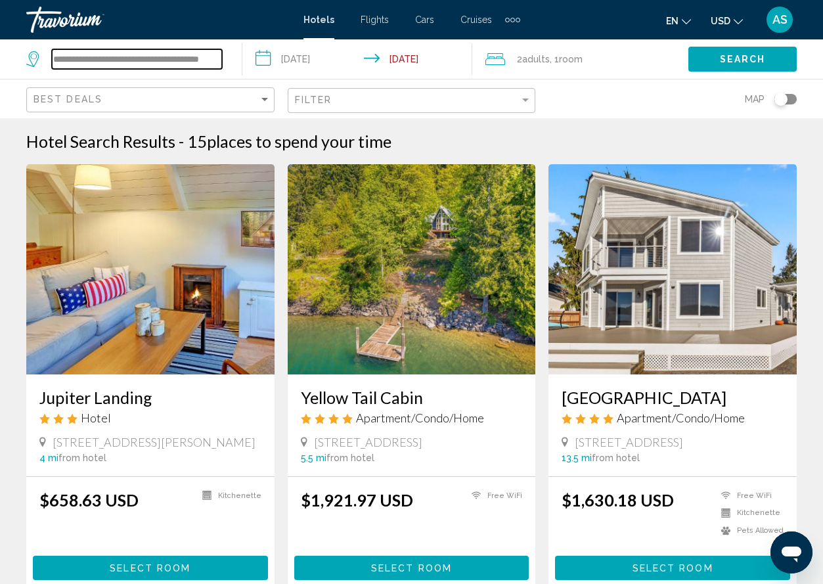
click at [186, 57] on input "**********" at bounding box center [137, 59] width 170 height 20
click at [169, 60] on input "**********" at bounding box center [137, 59] width 170 height 20
drag, startPoint x: 169, startPoint y: 60, endPoint x: 47, endPoint y: 57, distance: 122.3
click at [47, 57] on div "**********" at bounding box center [124, 59] width 196 height 20
click at [206, 60] on input "**********" at bounding box center [137, 59] width 170 height 20
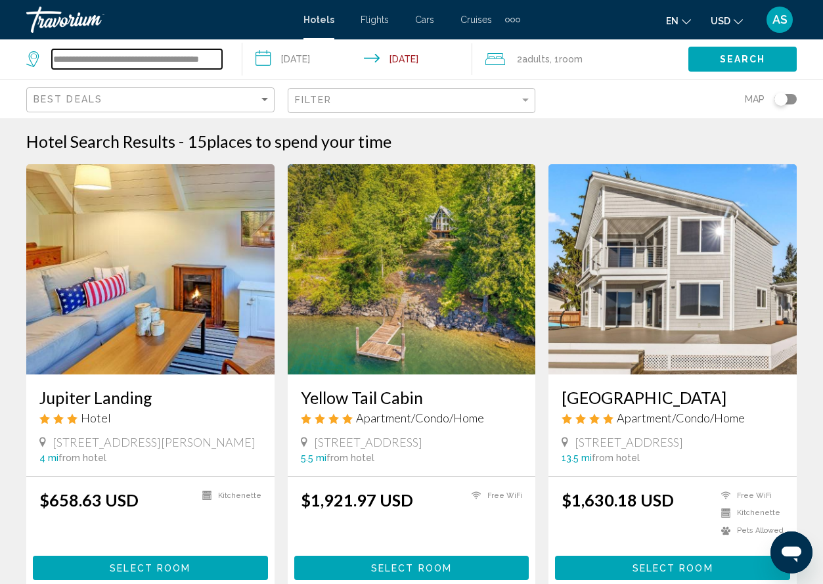
drag, startPoint x: 206, startPoint y: 60, endPoint x: 52, endPoint y: 52, distance: 154.6
click at [52, 52] on input "**********" at bounding box center [137, 59] width 170 height 20
type input "*******"
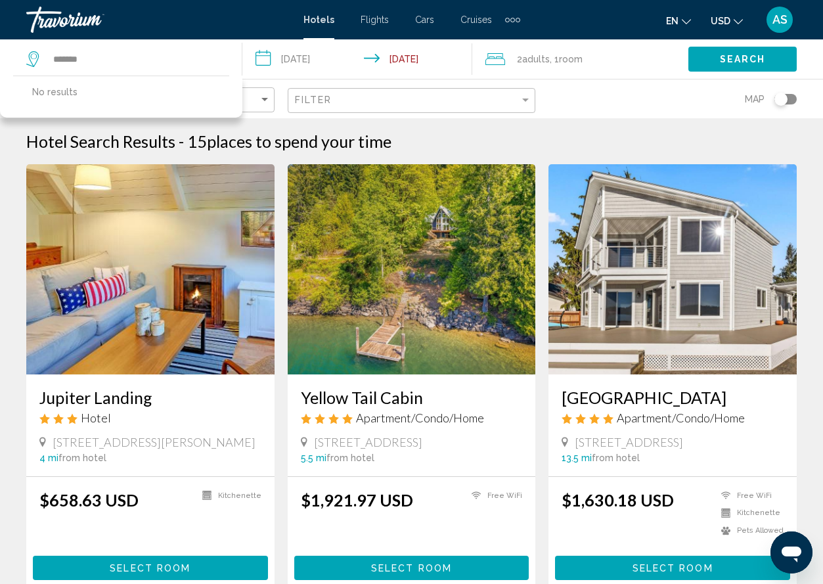
click at [792, 97] on div "Toggle map" at bounding box center [786, 99] width 22 height 11
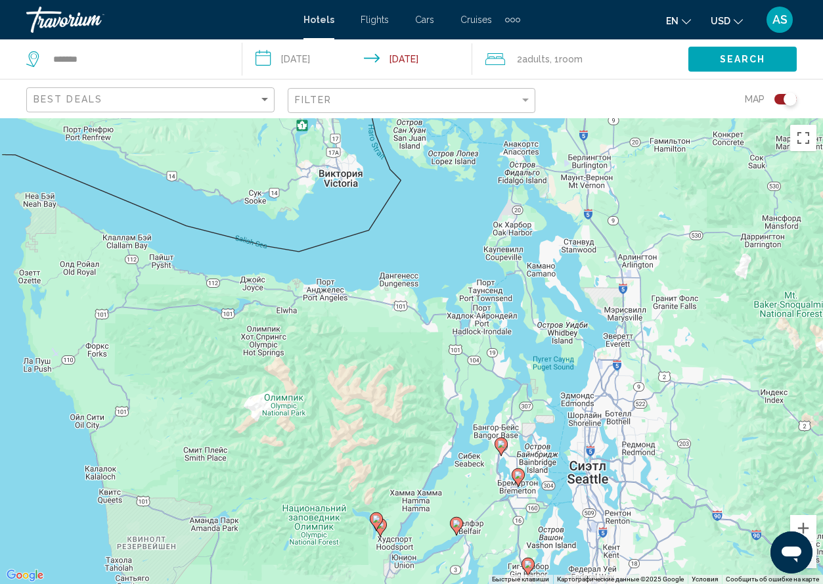
drag, startPoint x: 411, startPoint y: 239, endPoint x: 453, endPoint y: 480, distance: 244.8
click at [453, 478] on div "Чтобы активировать перетаскивание с помощью клавиатуры, нажмите Alt + Ввод. Пос…" at bounding box center [411, 351] width 823 height 466
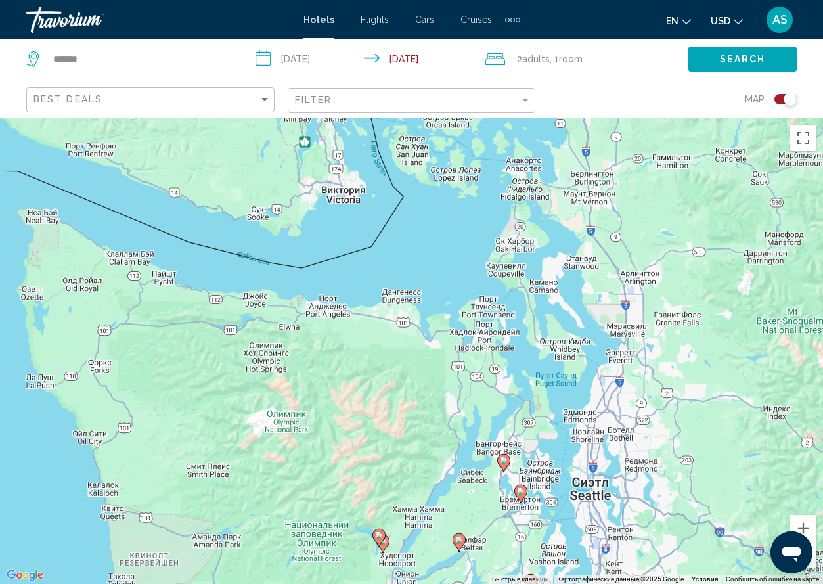
drag, startPoint x: 521, startPoint y: 346, endPoint x: 523, endPoint y: 338, distance: 8.1
click at [523, 338] on div "Чтобы активировать перетаскивание с помощью клавиатуры, нажмите Alt + Ввод. Пос…" at bounding box center [411, 351] width 823 height 466
